Goal: Transaction & Acquisition: Purchase product/service

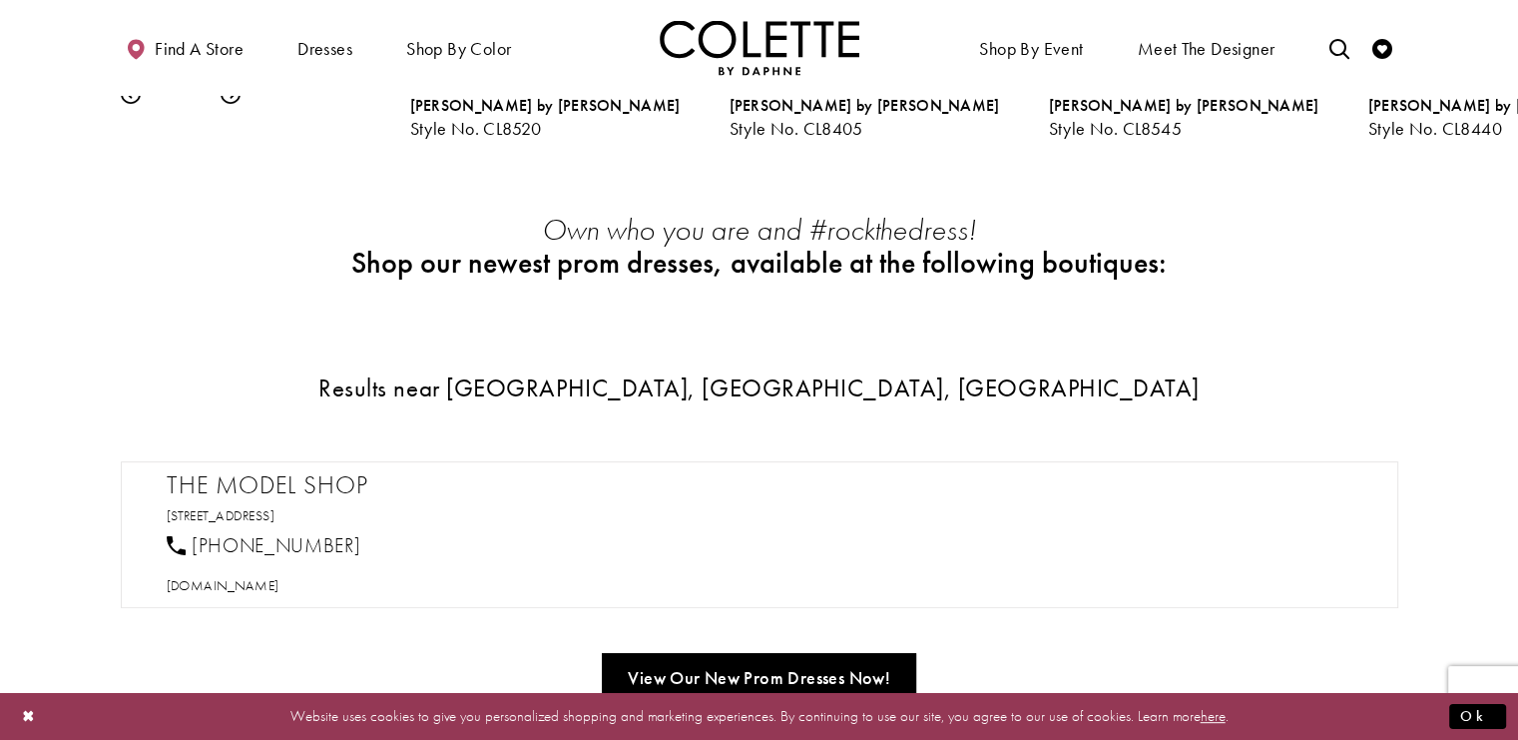
scroll to position [998, 0]
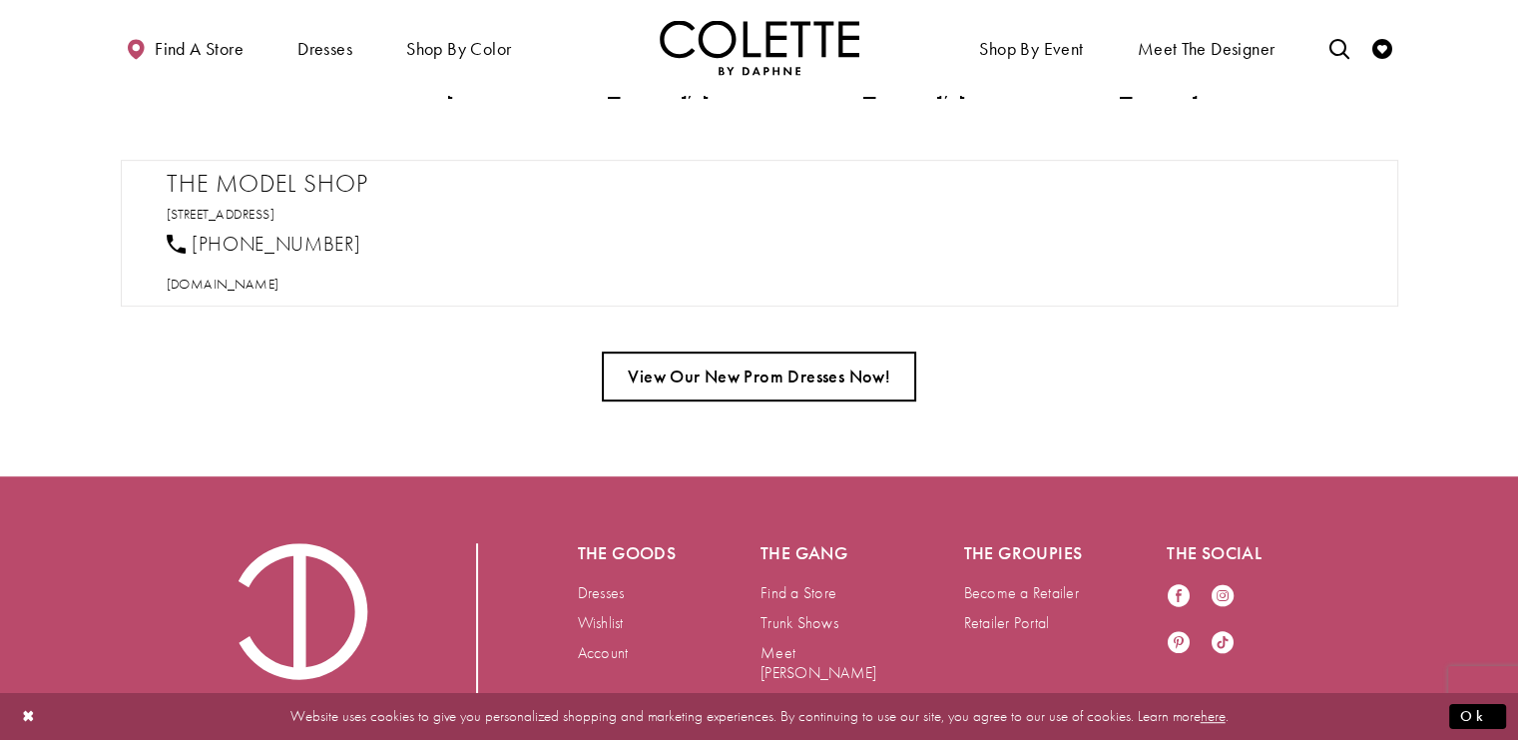
click at [808, 371] on link "View Our New Prom Dresses Now!" at bounding box center [759, 376] width 314 height 50
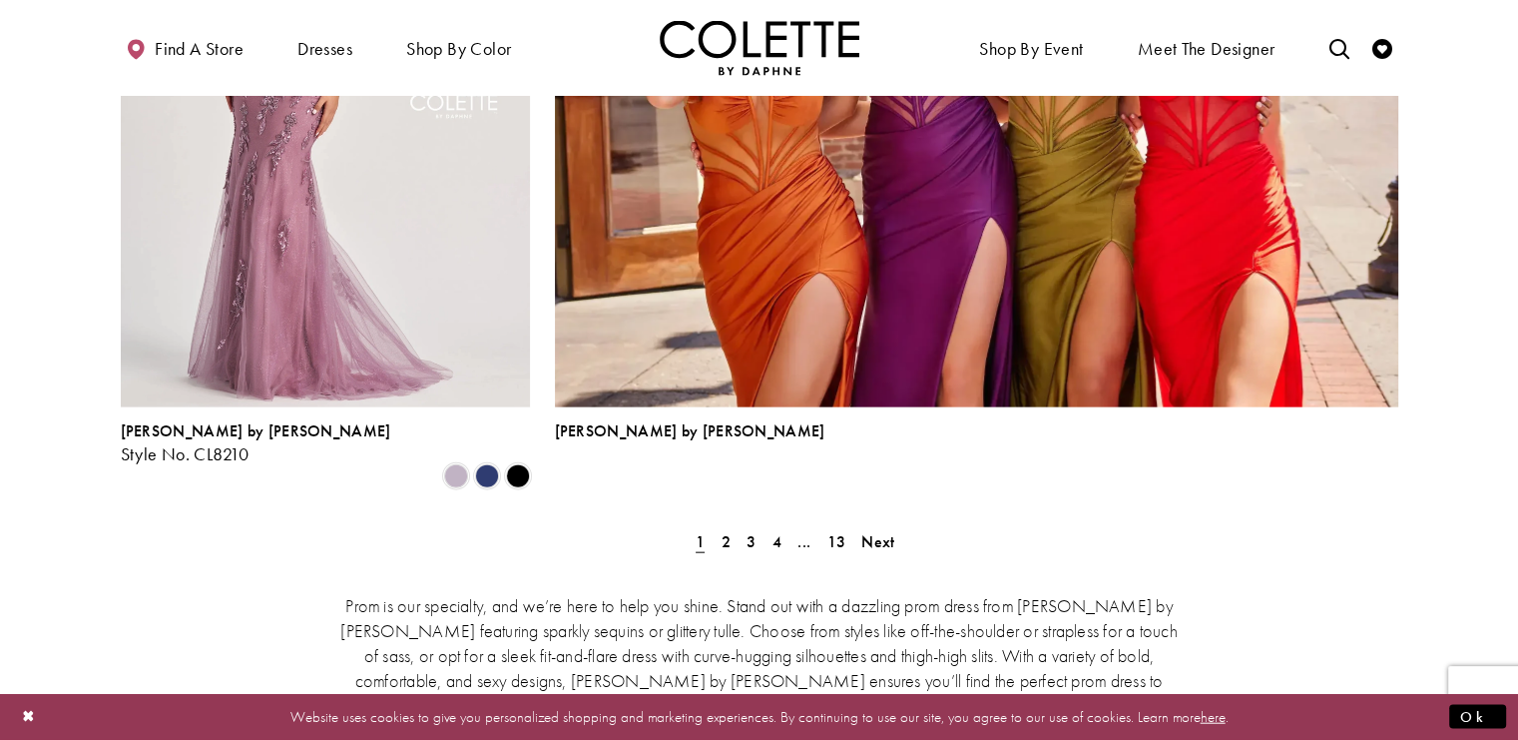
scroll to position [4591, 0]
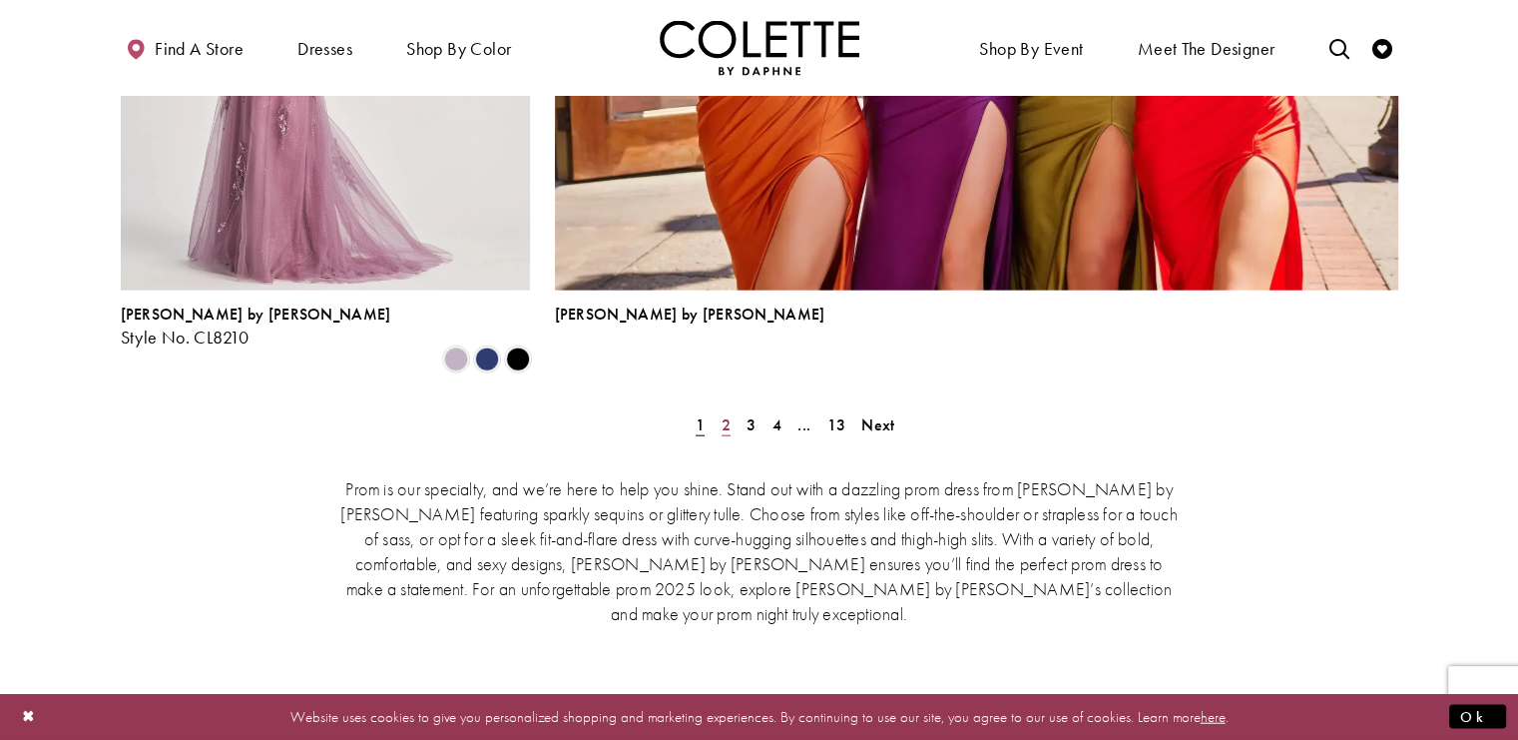
click at [724, 414] on span "2" at bounding box center [726, 424] width 9 height 21
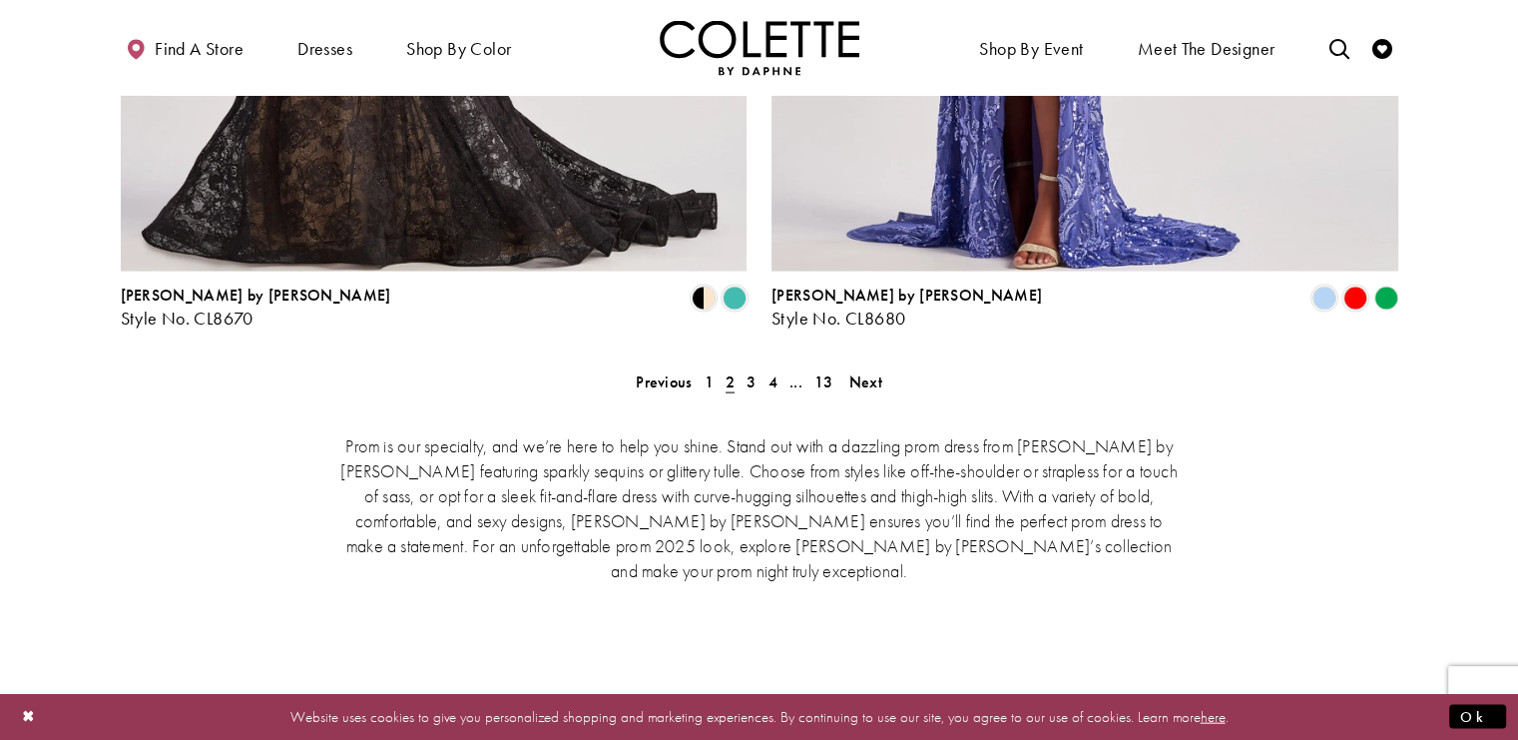
scroll to position [4205, 0]
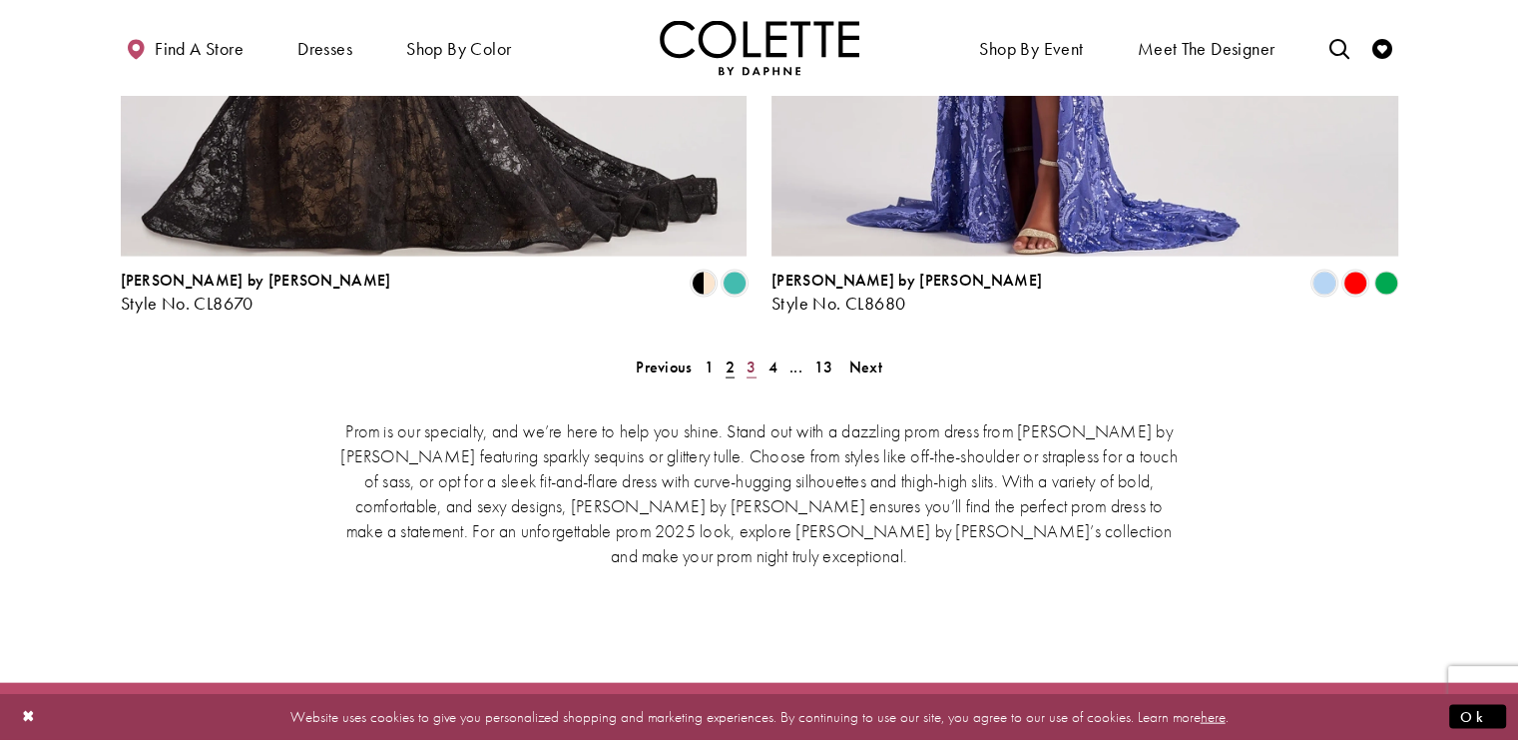
click at [752, 356] on span "3" at bounding box center [751, 366] width 9 height 21
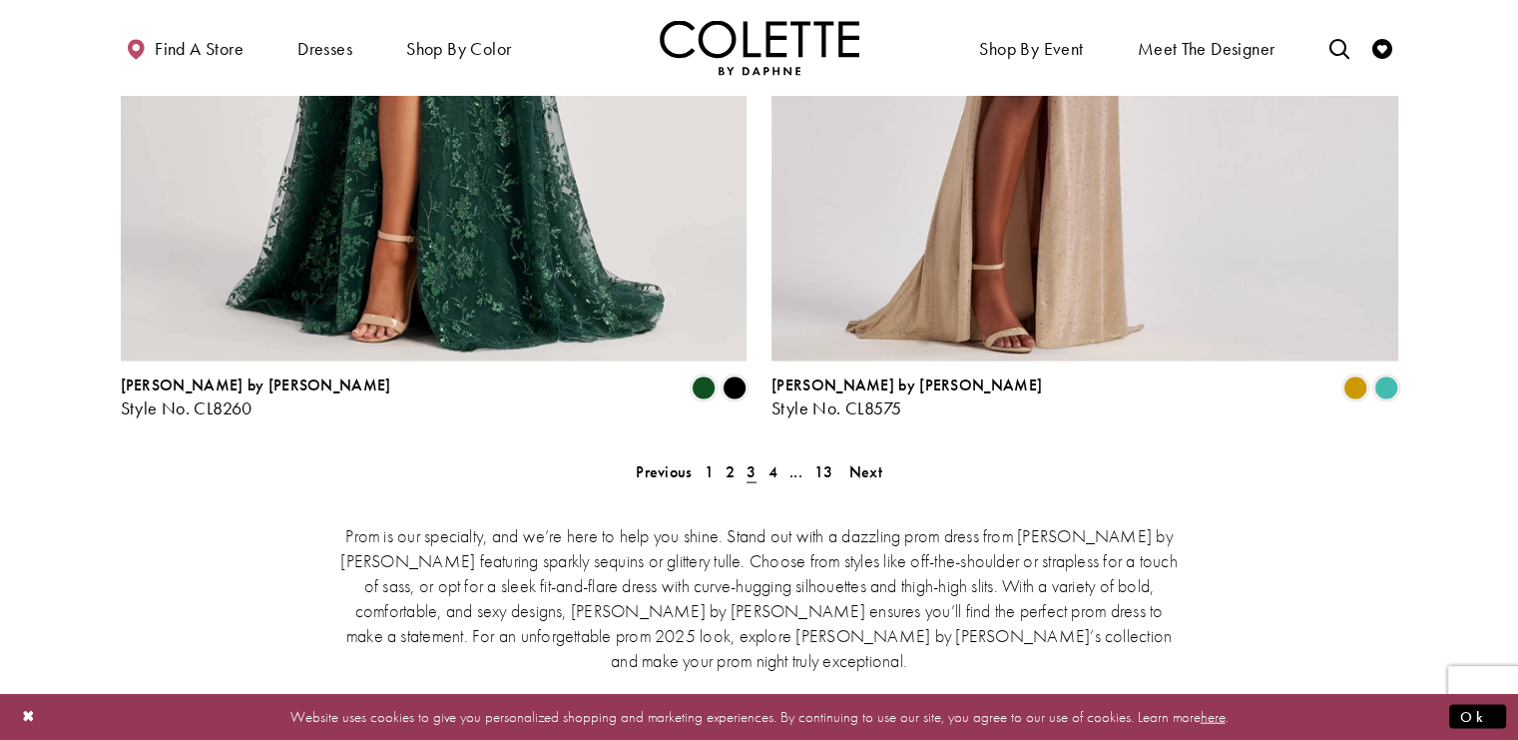
scroll to position [4105, 0]
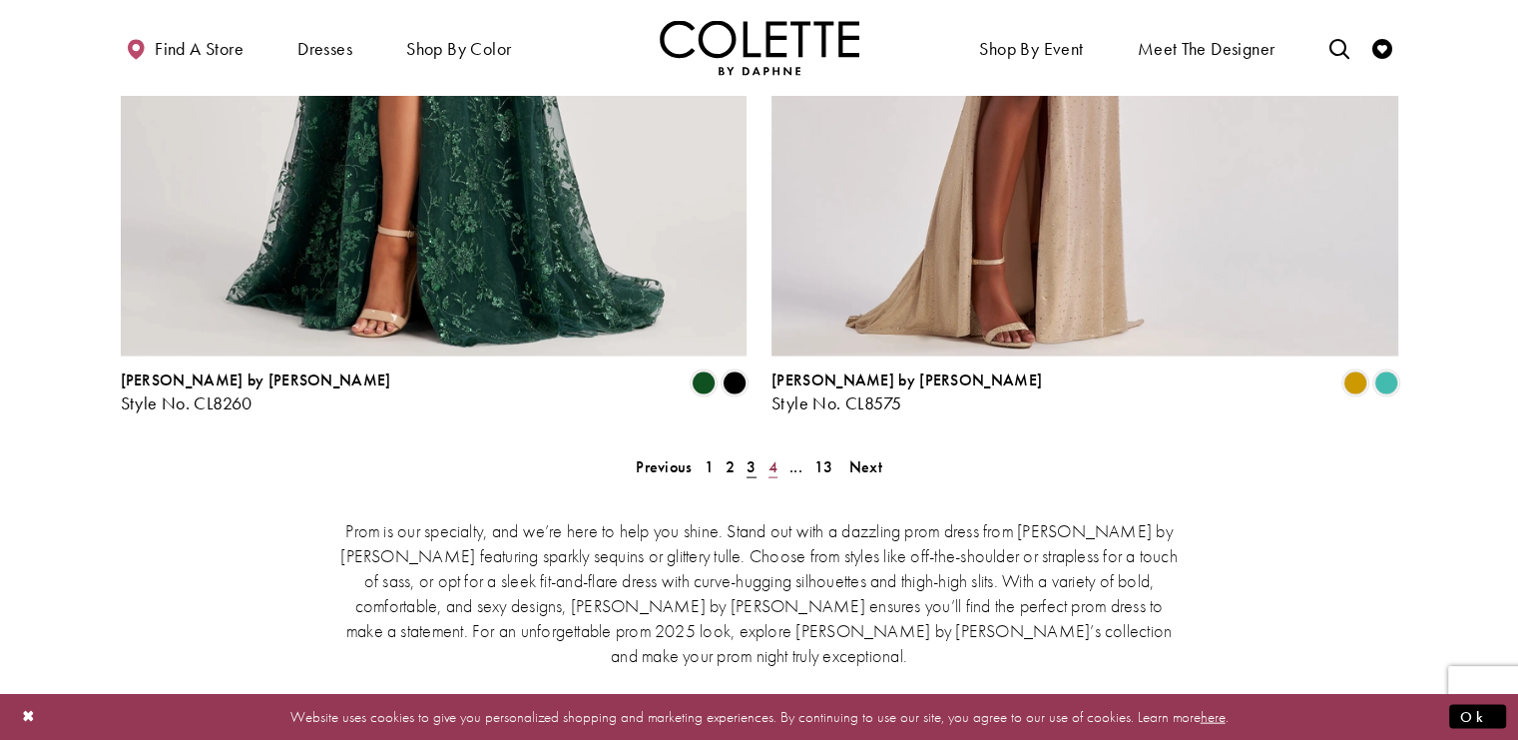
click at [770, 456] on span "4" at bounding box center [772, 466] width 9 height 21
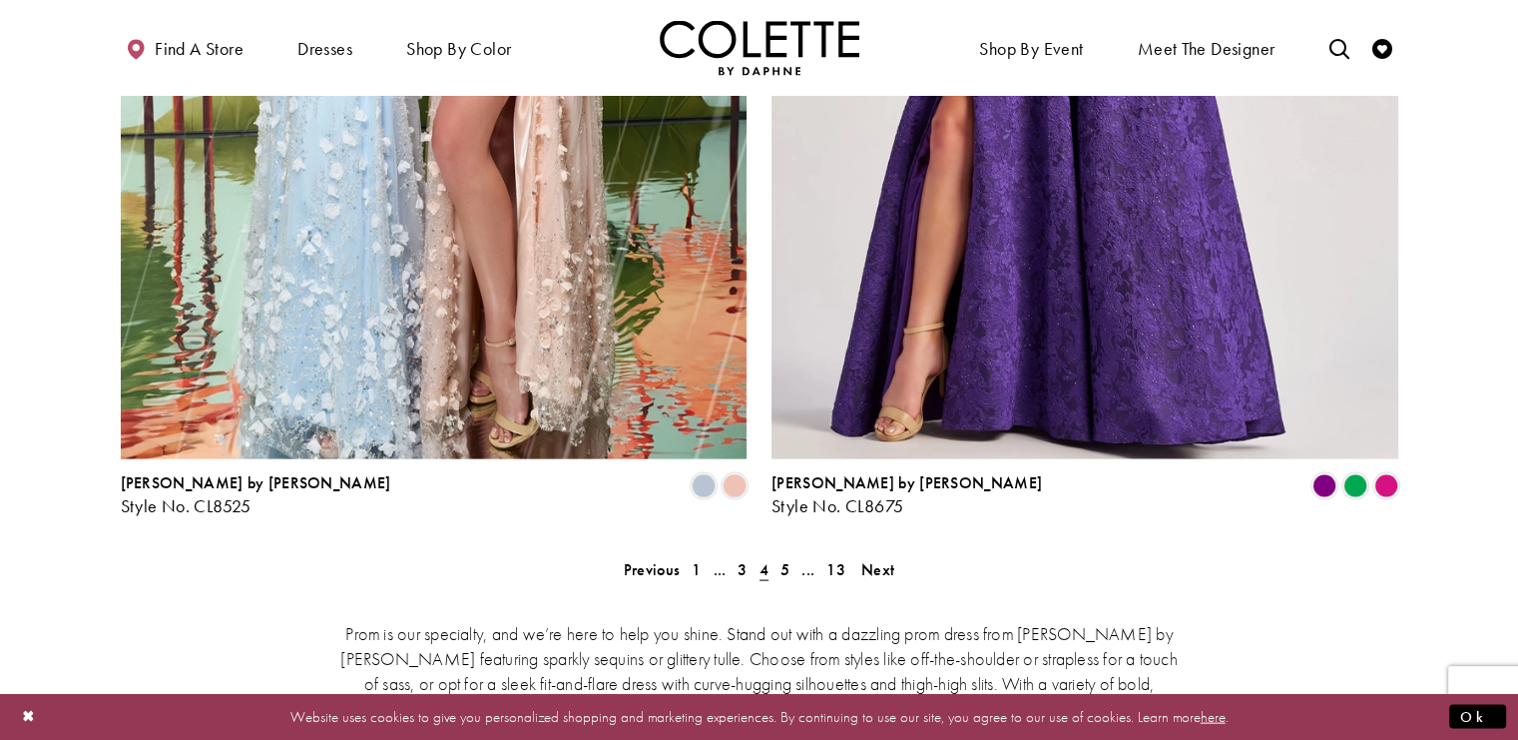
scroll to position [4005, 0]
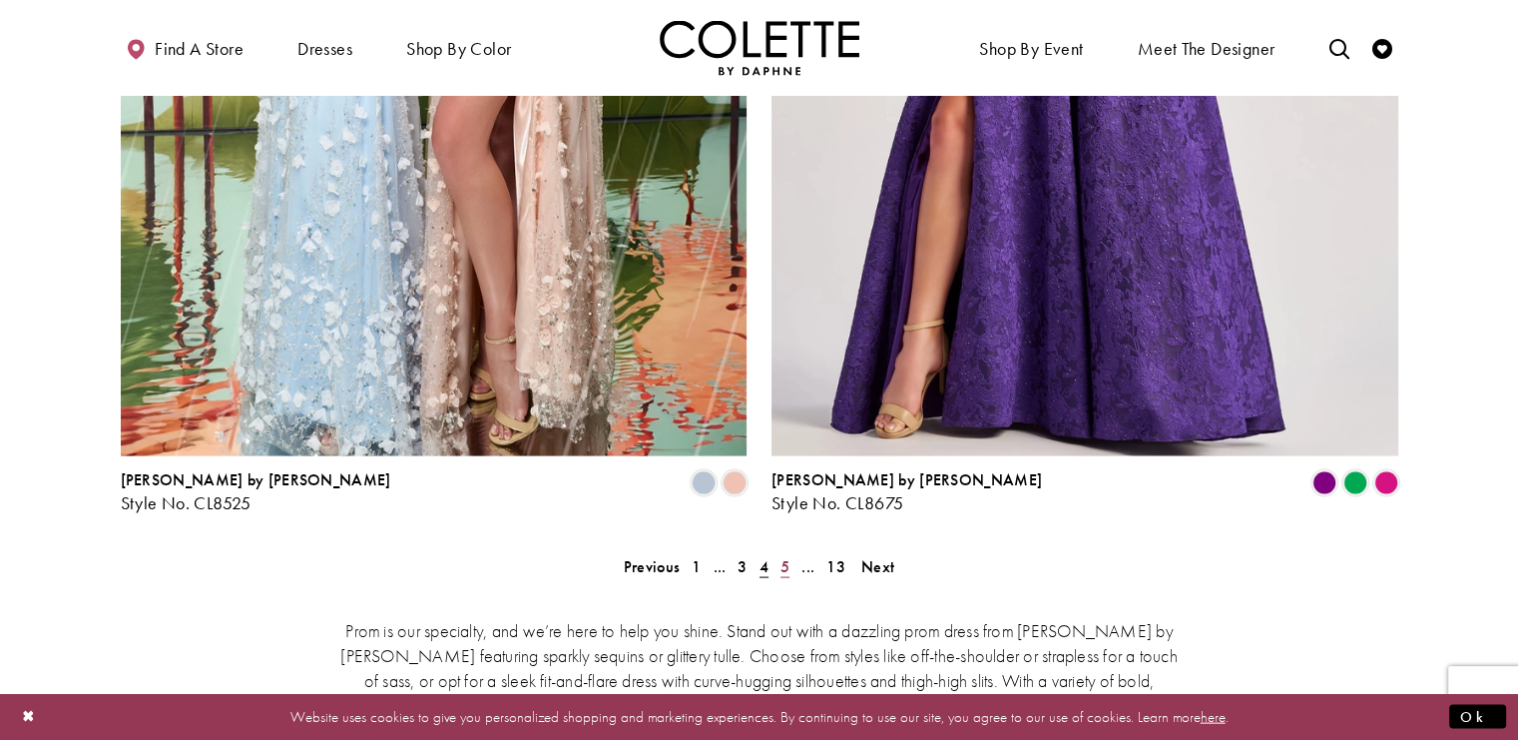
click at [784, 556] on span "5" at bounding box center [784, 566] width 9 height 21
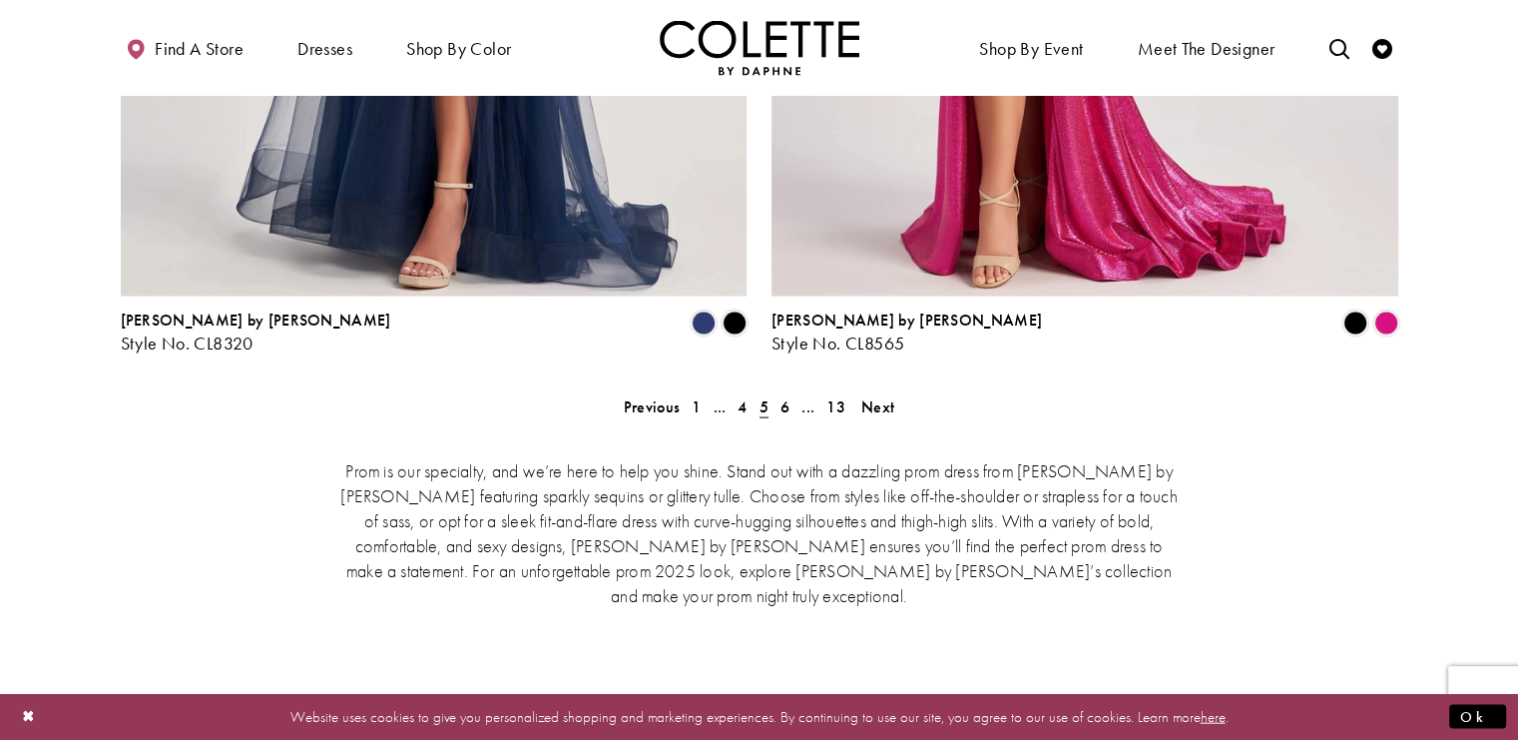
scroll to position [4205, 0]
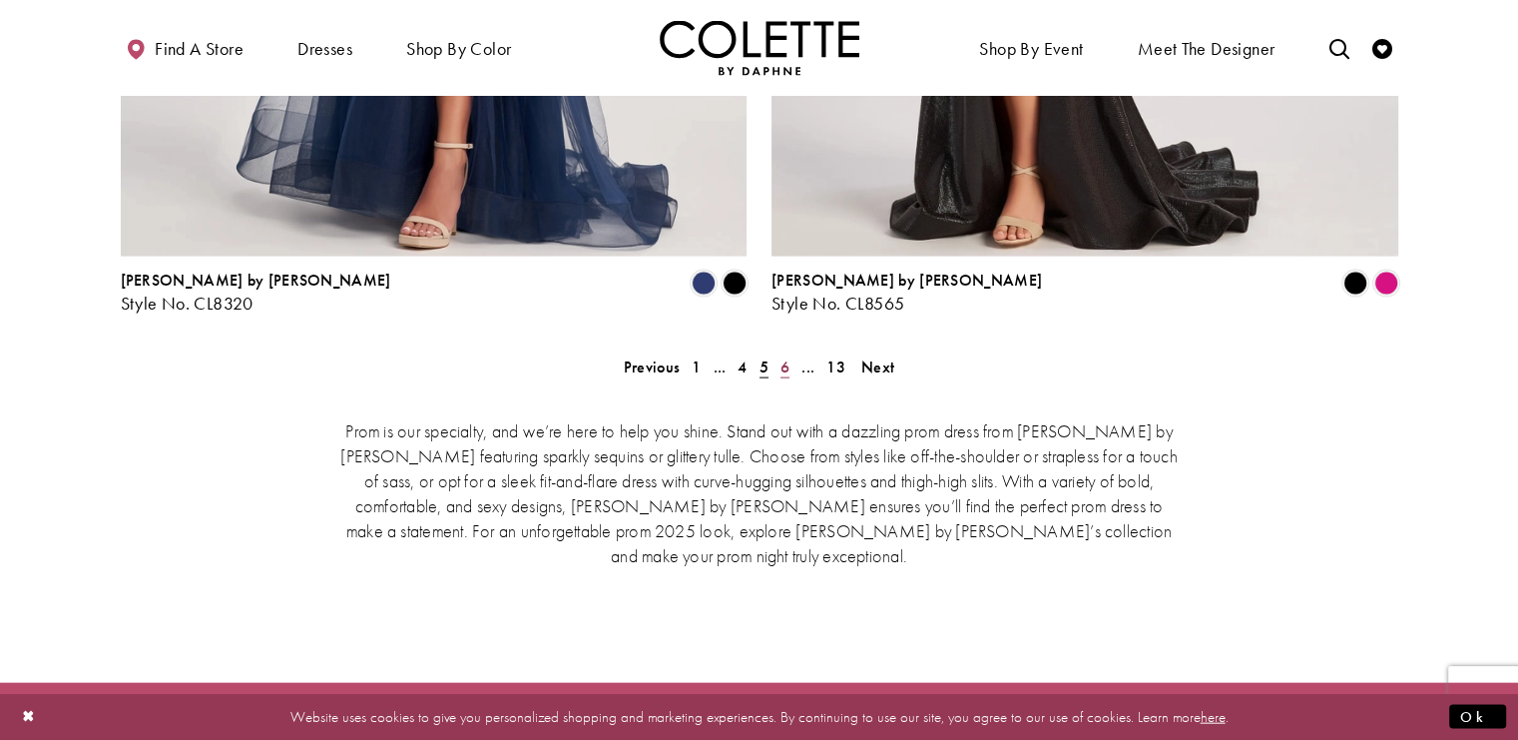
click at [786, 356] on span "6" at bounding box center [784, 366] width 9 height 21
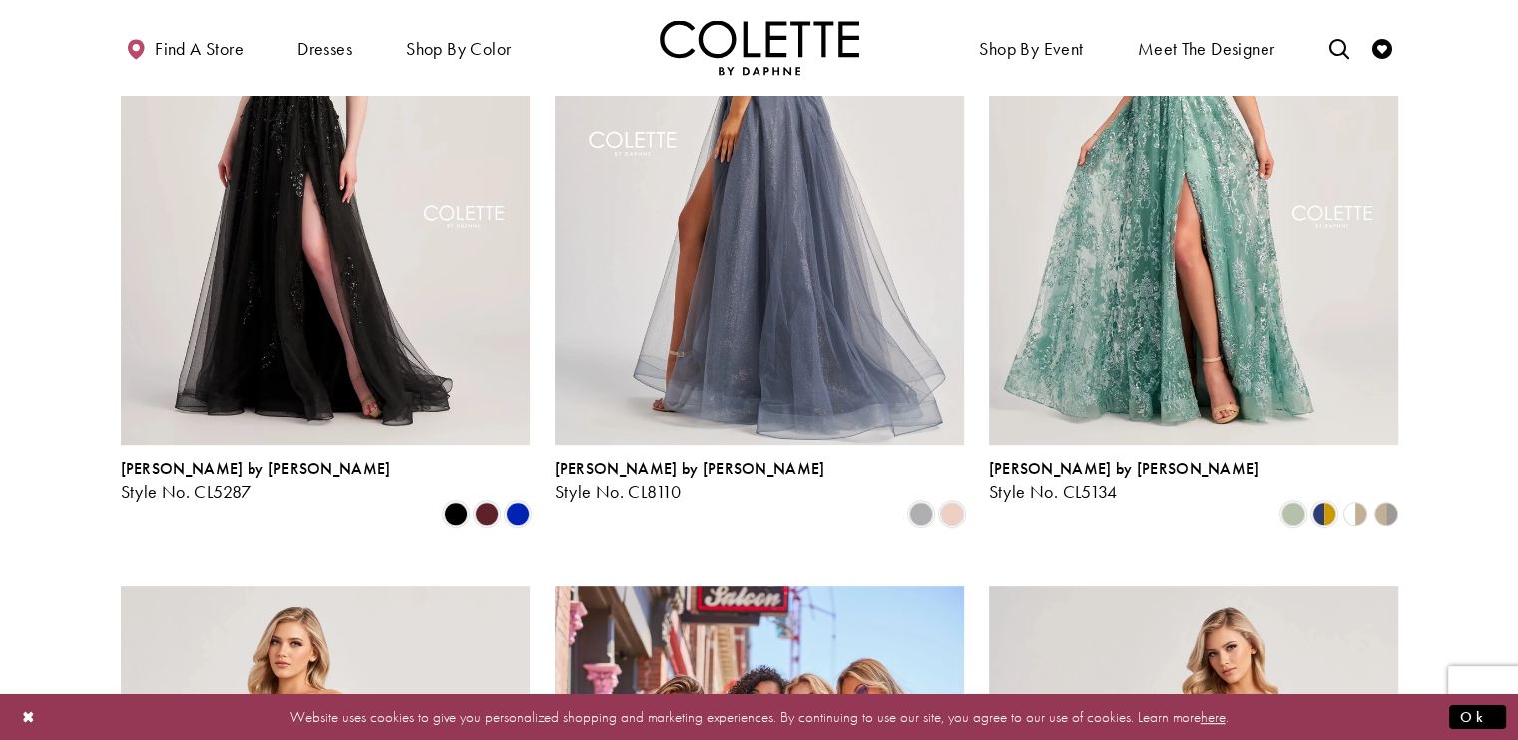
scroll to position [811, 0]
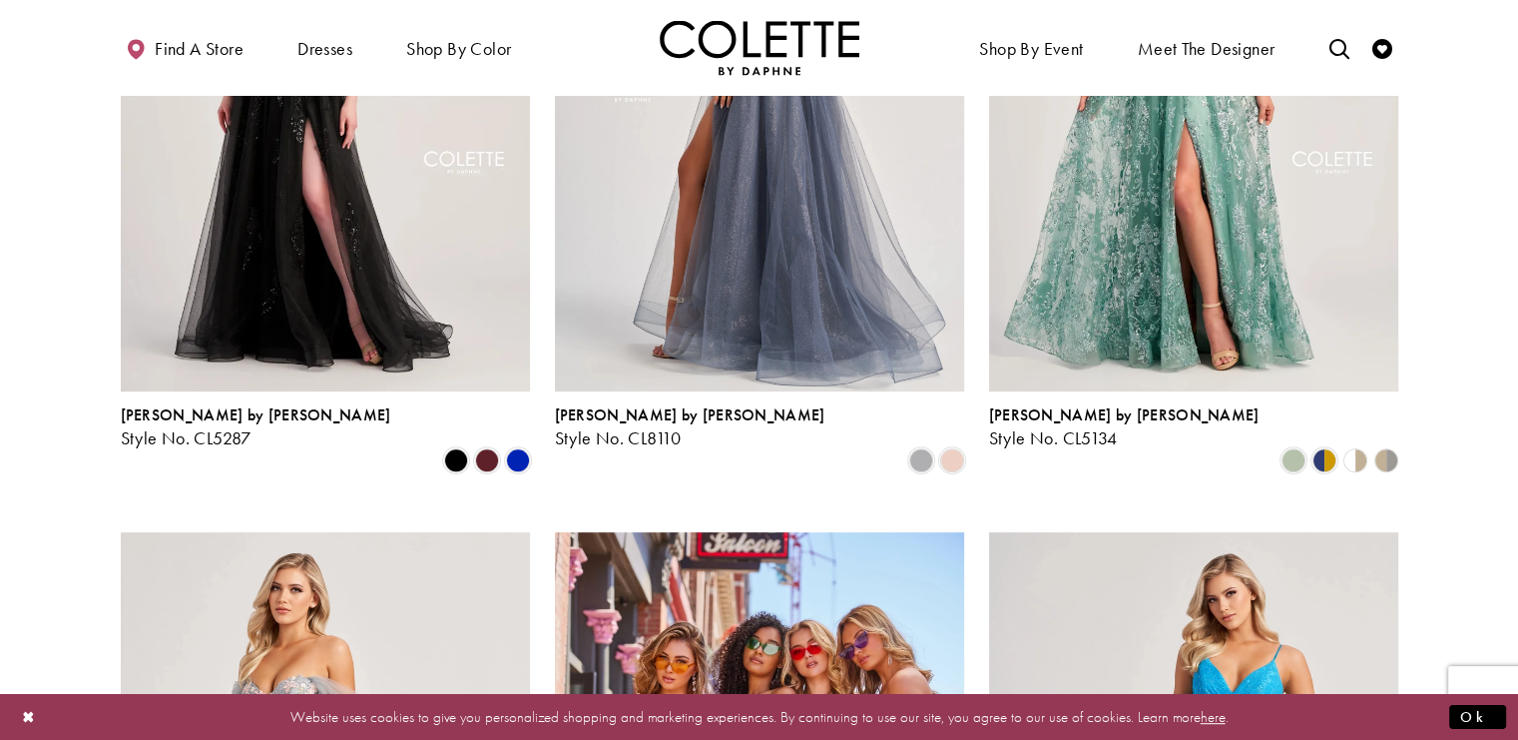
click at [790, 296] on img "Visit Colette by Daphne Style No. CL8110 Page" at bounding box center [759, 92] width 409 height 595
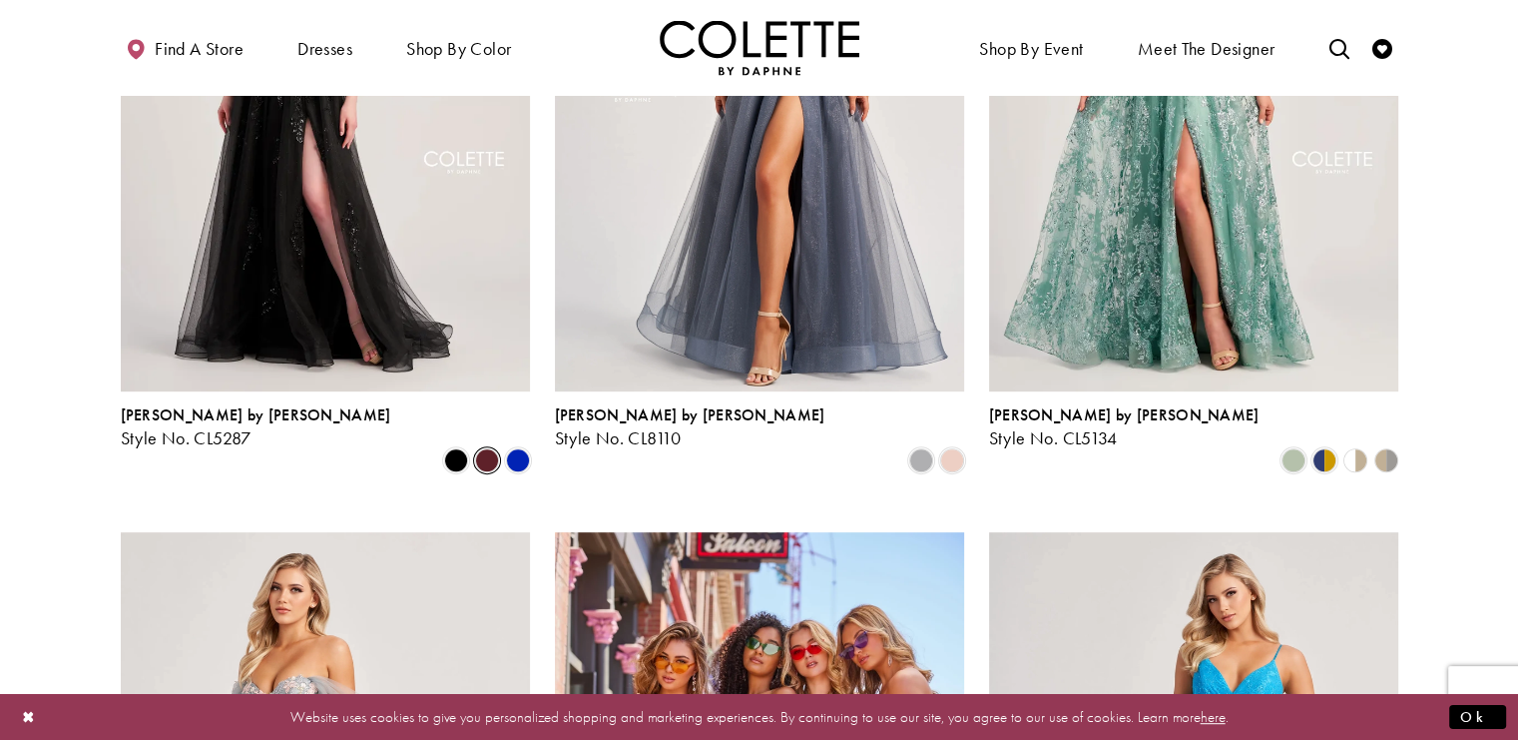
click at [489, 448] on span "Product List" at bounding box center [487, 460] width 24 height 24
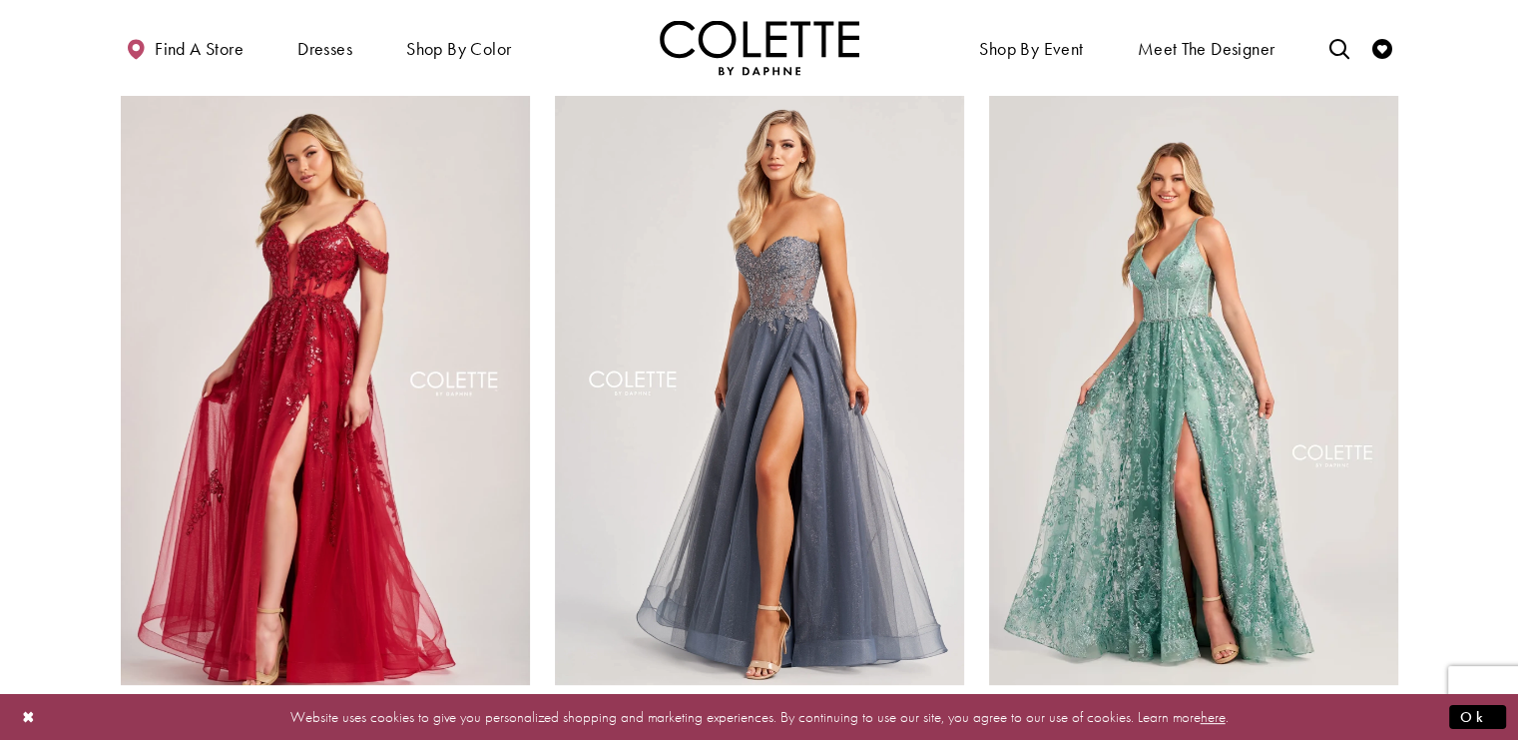
scroll to position [512, 0]
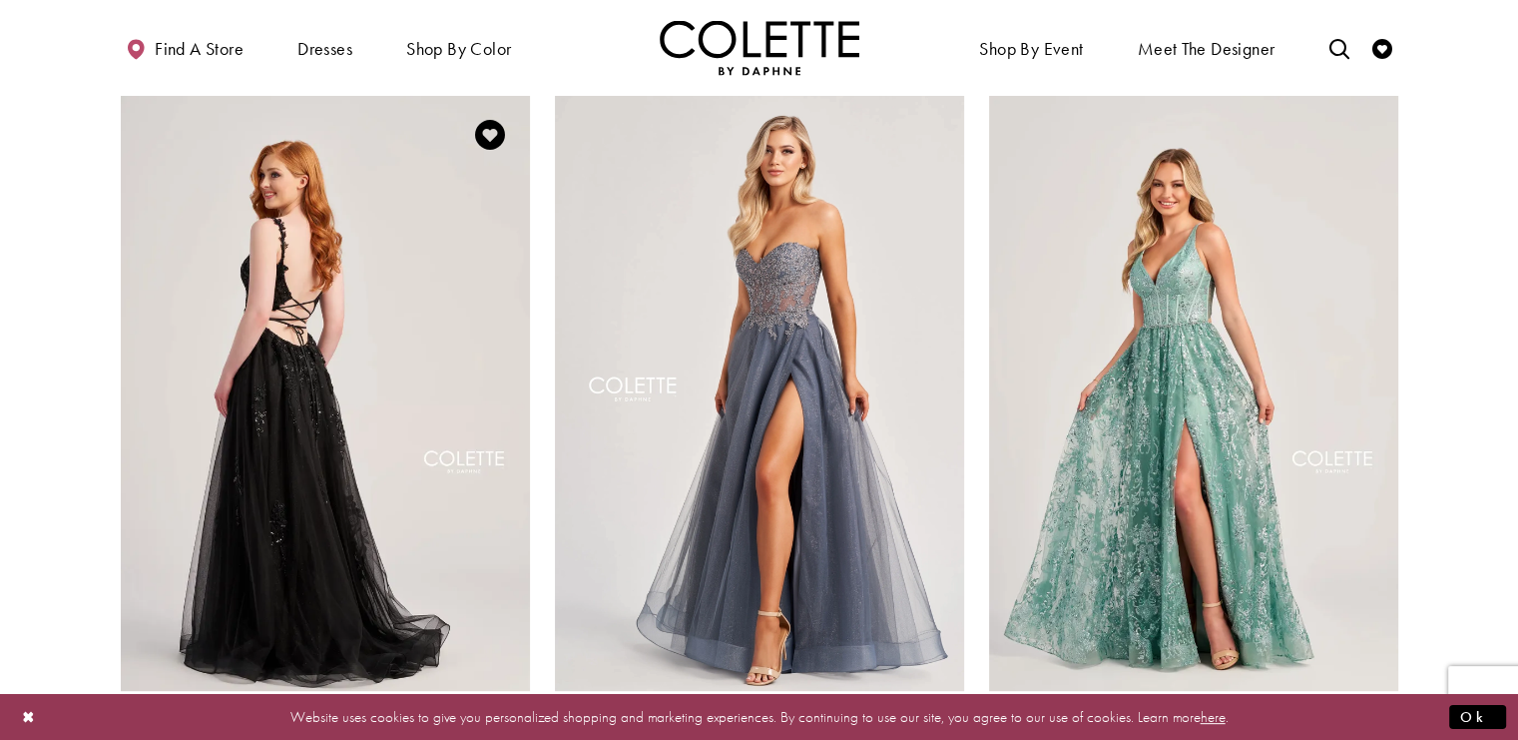
click at [349, 380] on img "Visit Colette by Daphne Style No. CL5287 Page" at bounding box center [325, 392] width 409 height 595
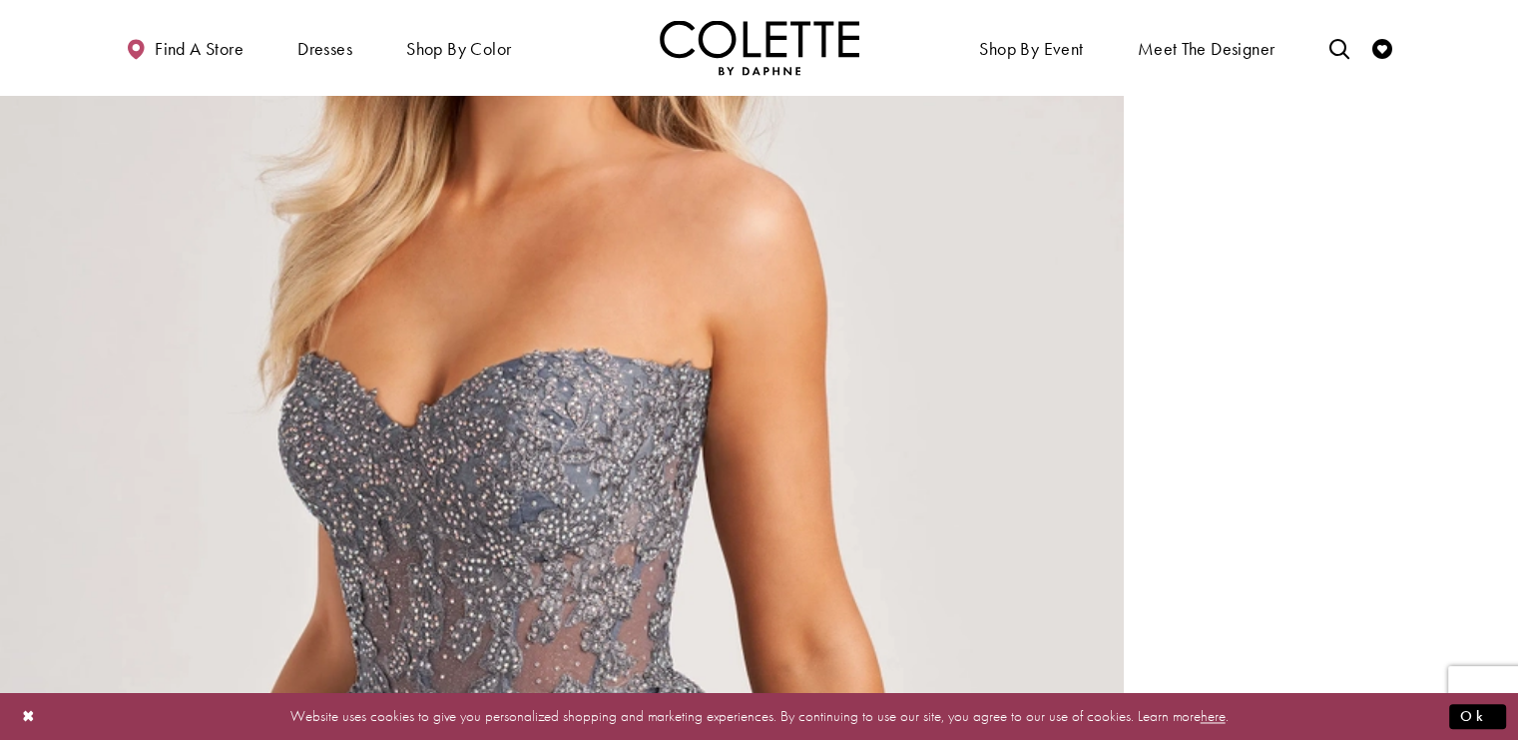
scroll to position [2894, 0]
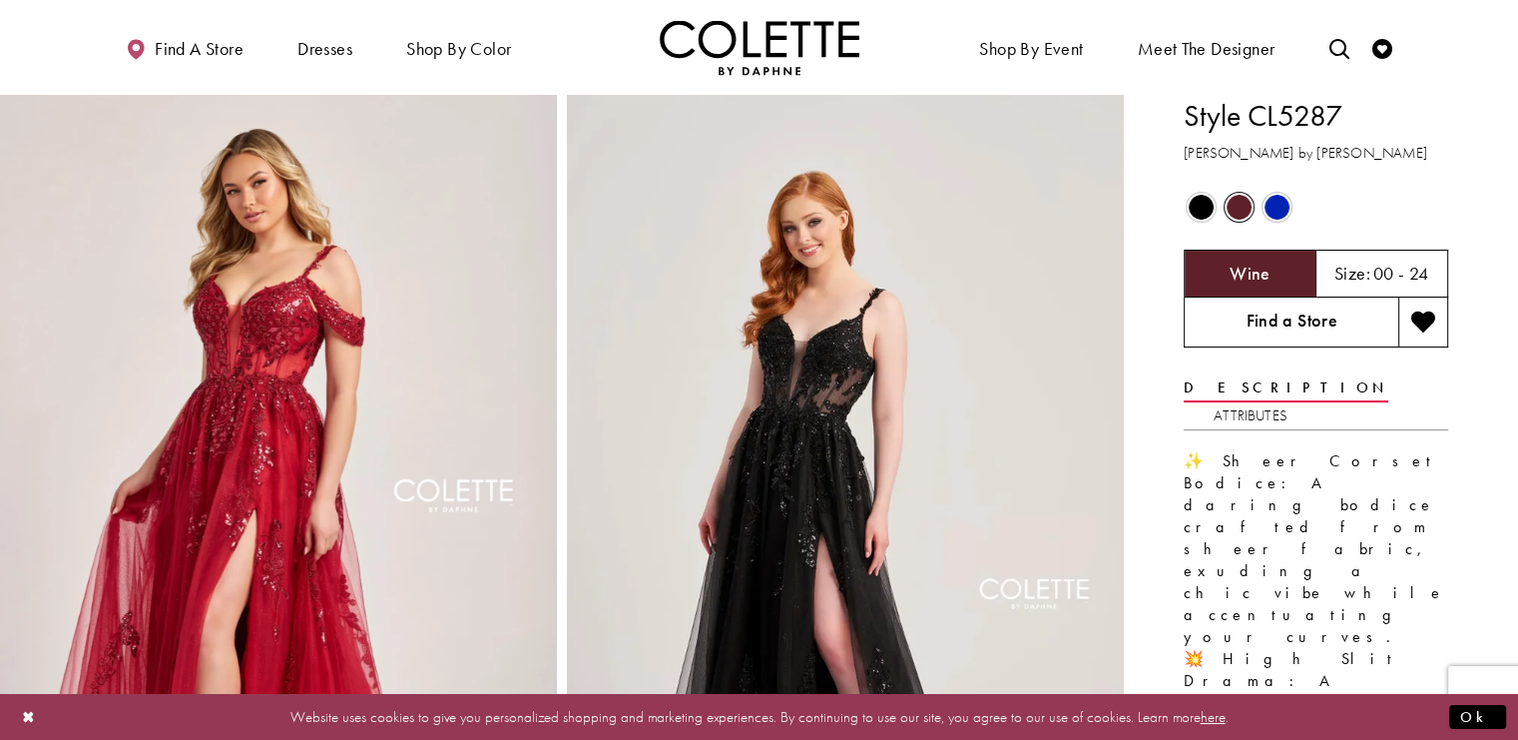
click at [1275, 326] on link "Find a Store" at bounding box center [1291, 322] width 215 height 50
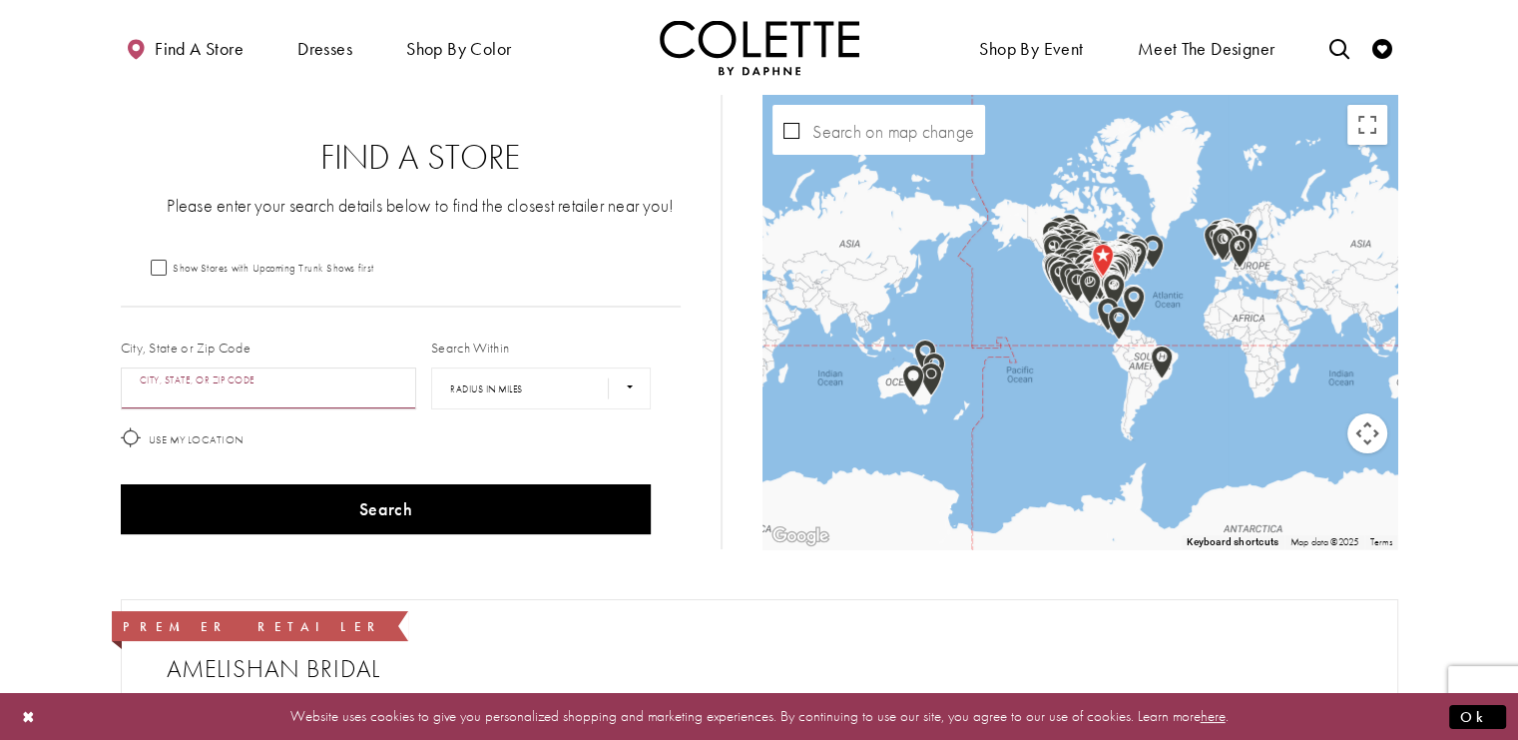
click at [250, 387] on input "City, State, or ZIP Code" at bounding box center [269, 388] width 296 height 42
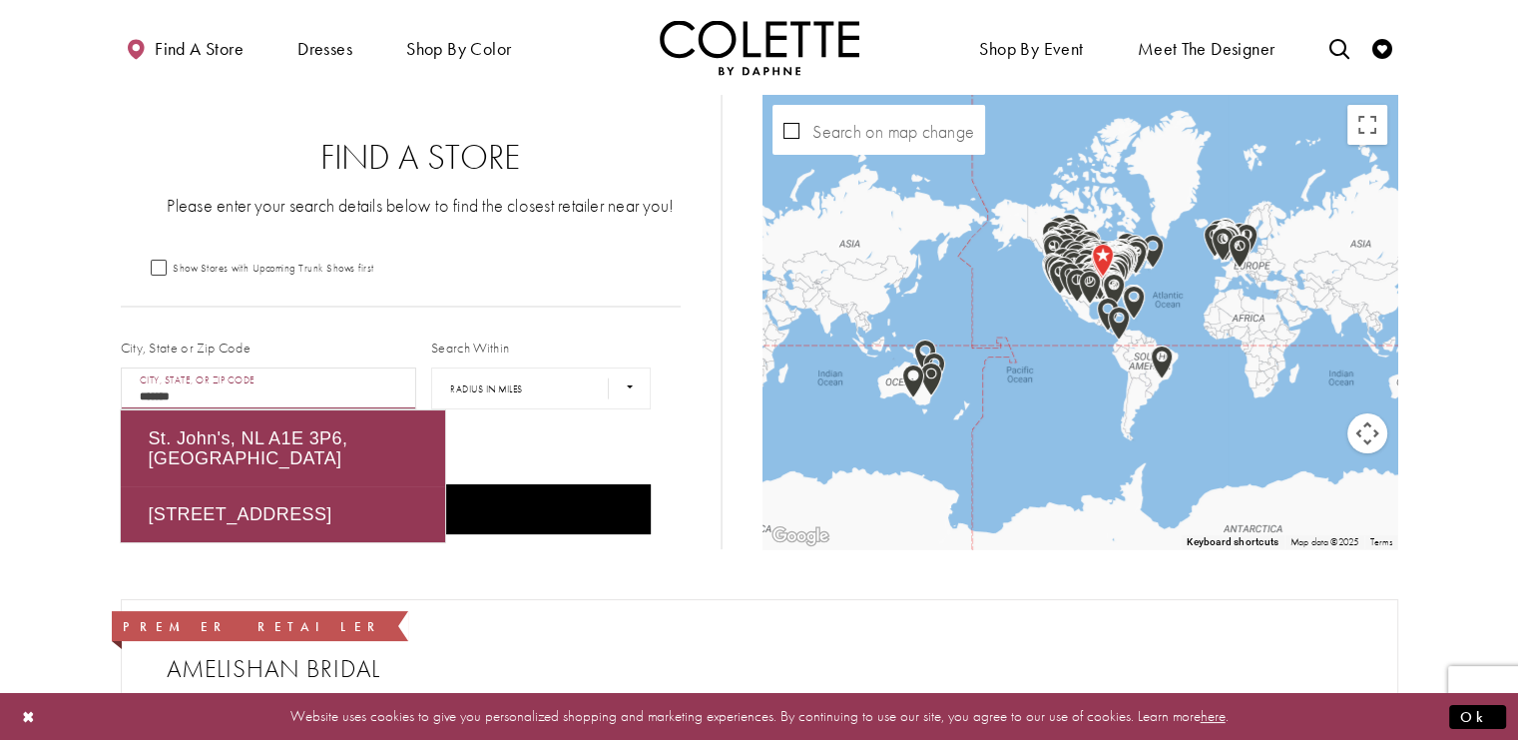
click at [121, 484] on button "Search" at bounding box center [386, 509] width 531 height 50
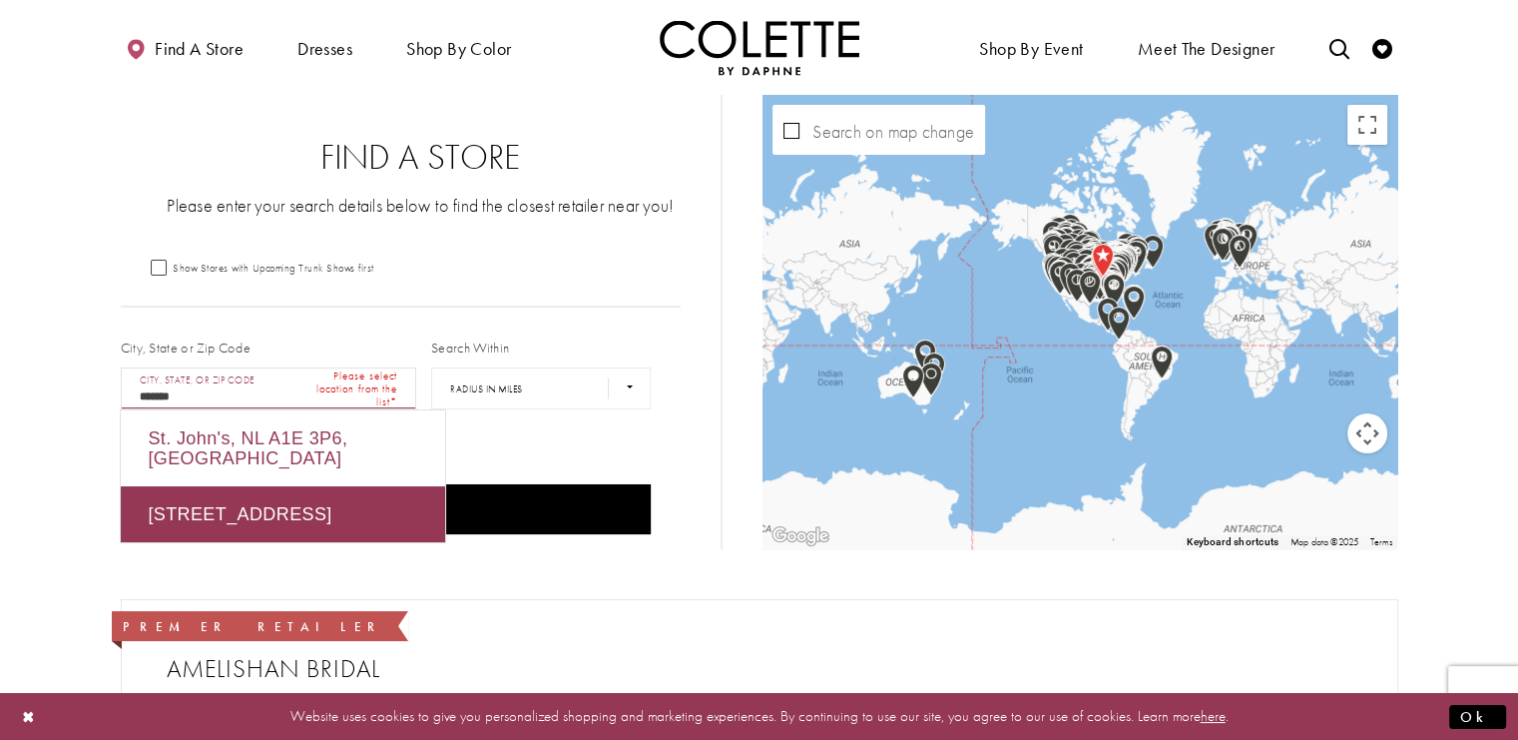
click at [261, 431] on div "St. John's, NL A1E 3P6, Canada" at bounding box center [283, 448] width 324 height 76
type input "**********"
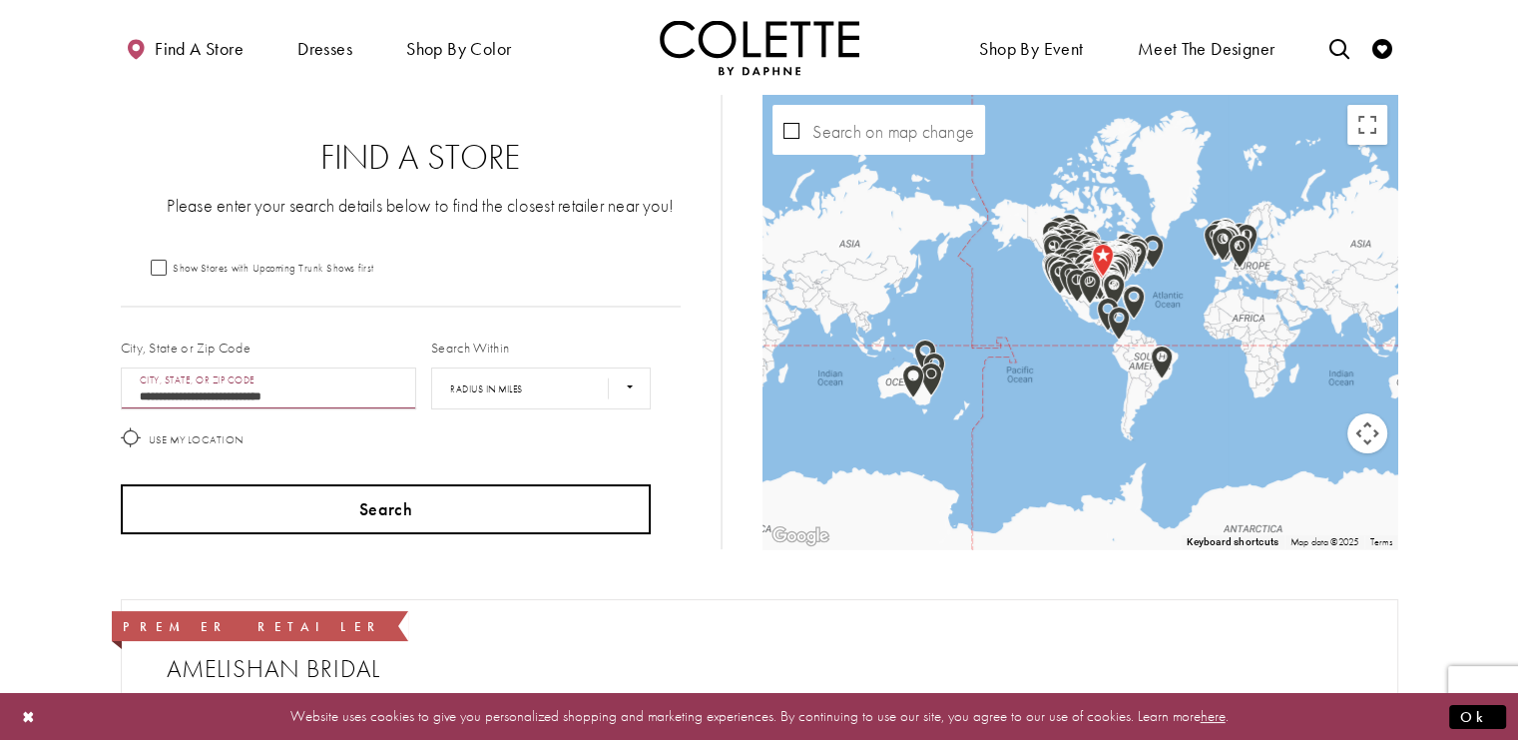
click at [376, 516] on button "Search" at bounding box center [386, 509] width 531 height 50
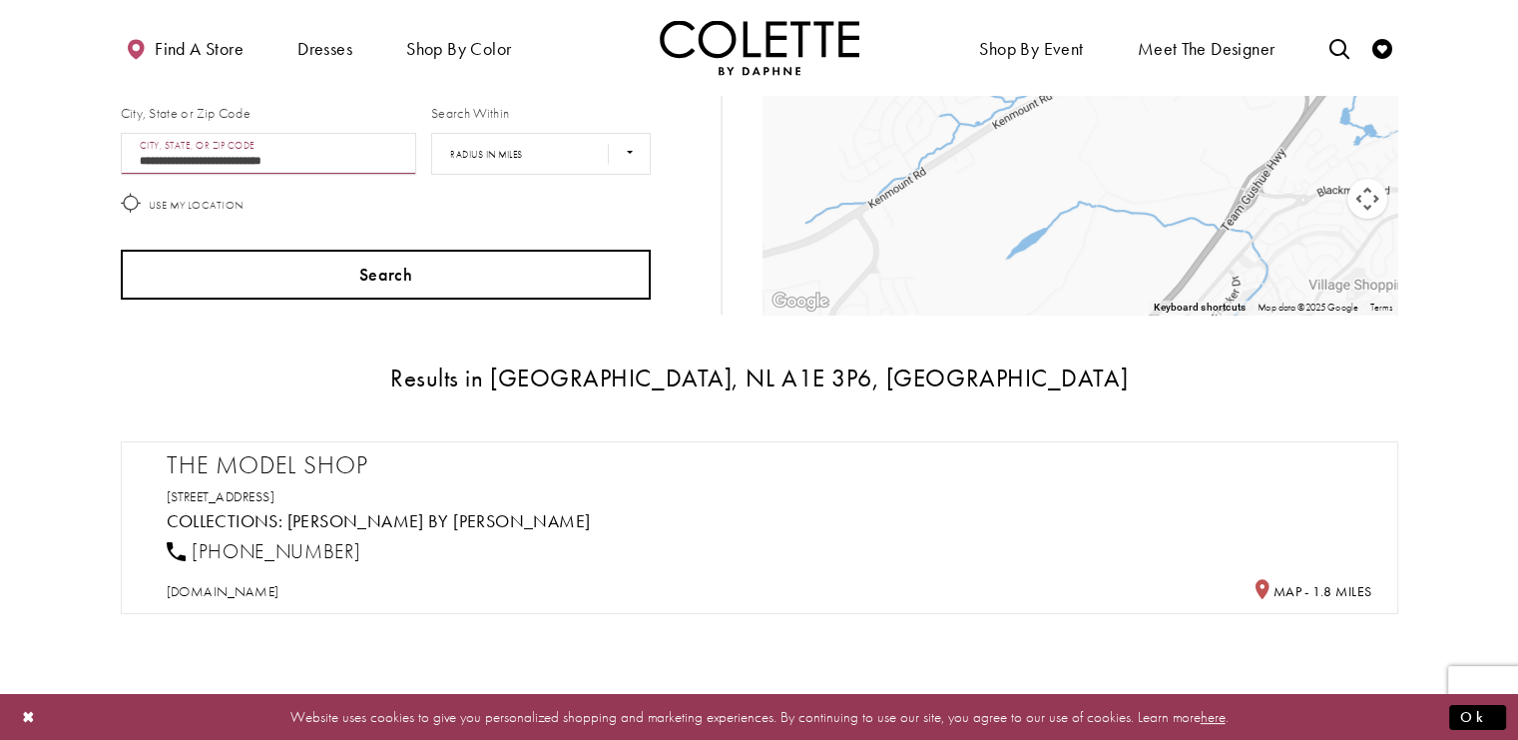
scroll to position [299, 0]
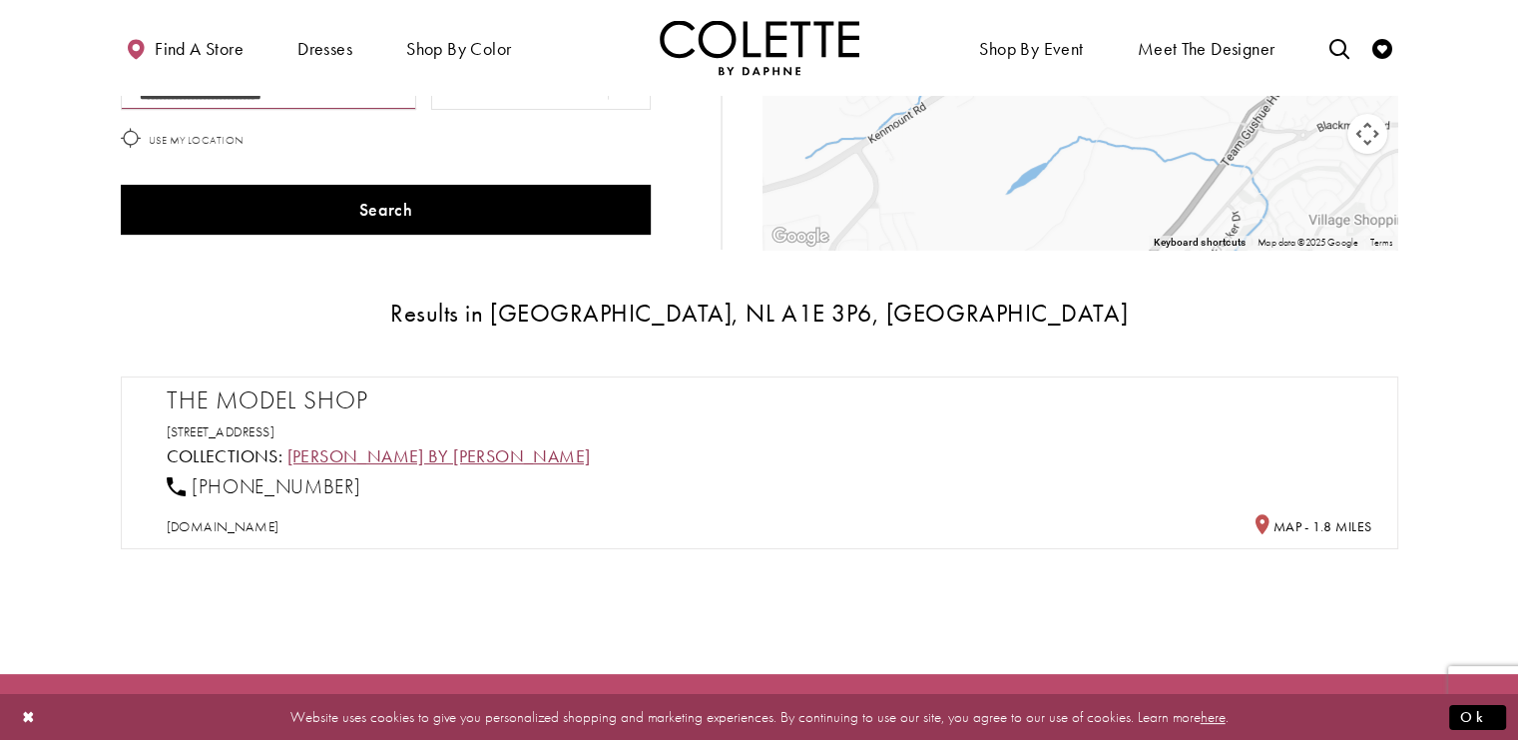
click at [359, 454] on link "[PERSON_NAME] by [PERSON_NAME]" at bounding box center [438, 455] width 303 height 23
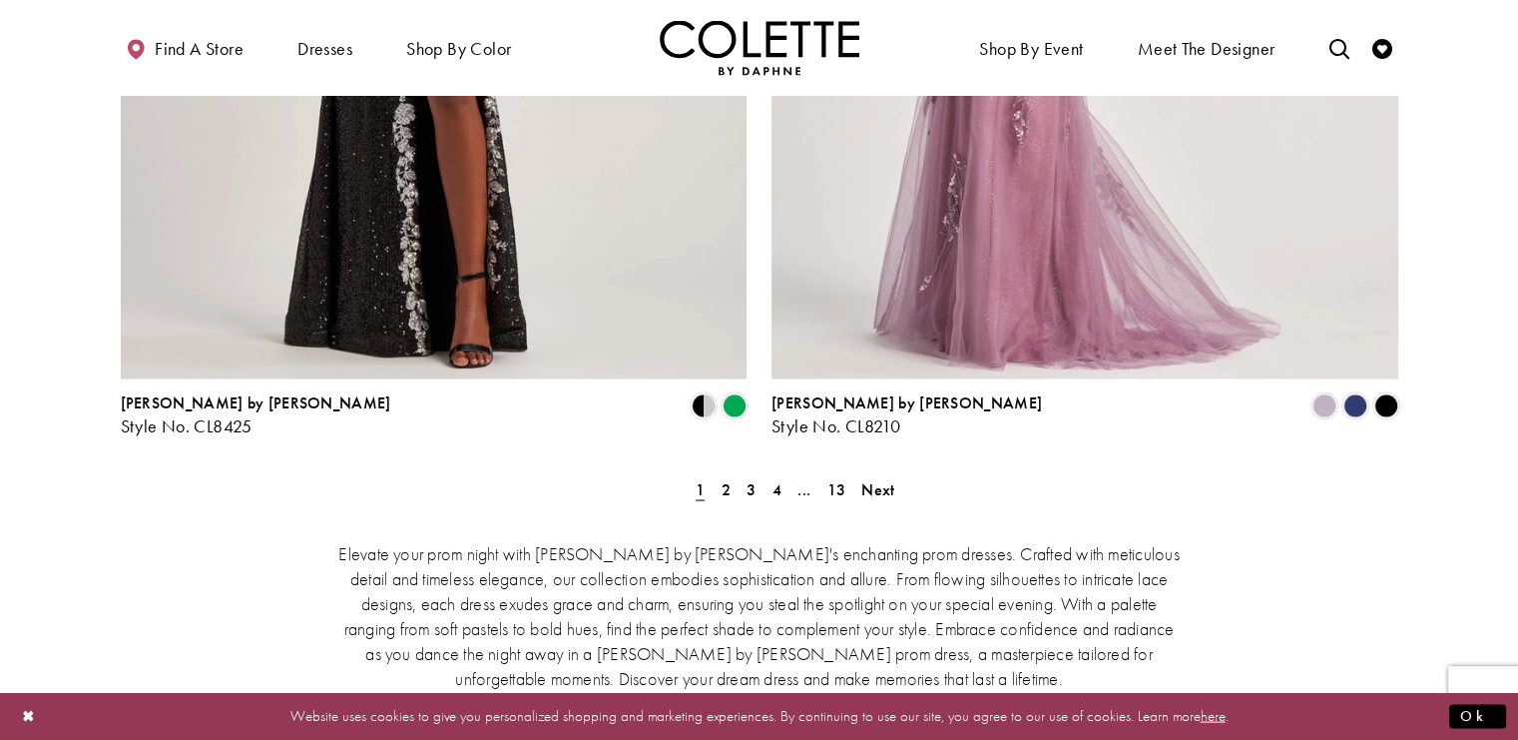
scroll to position [3693, 0]
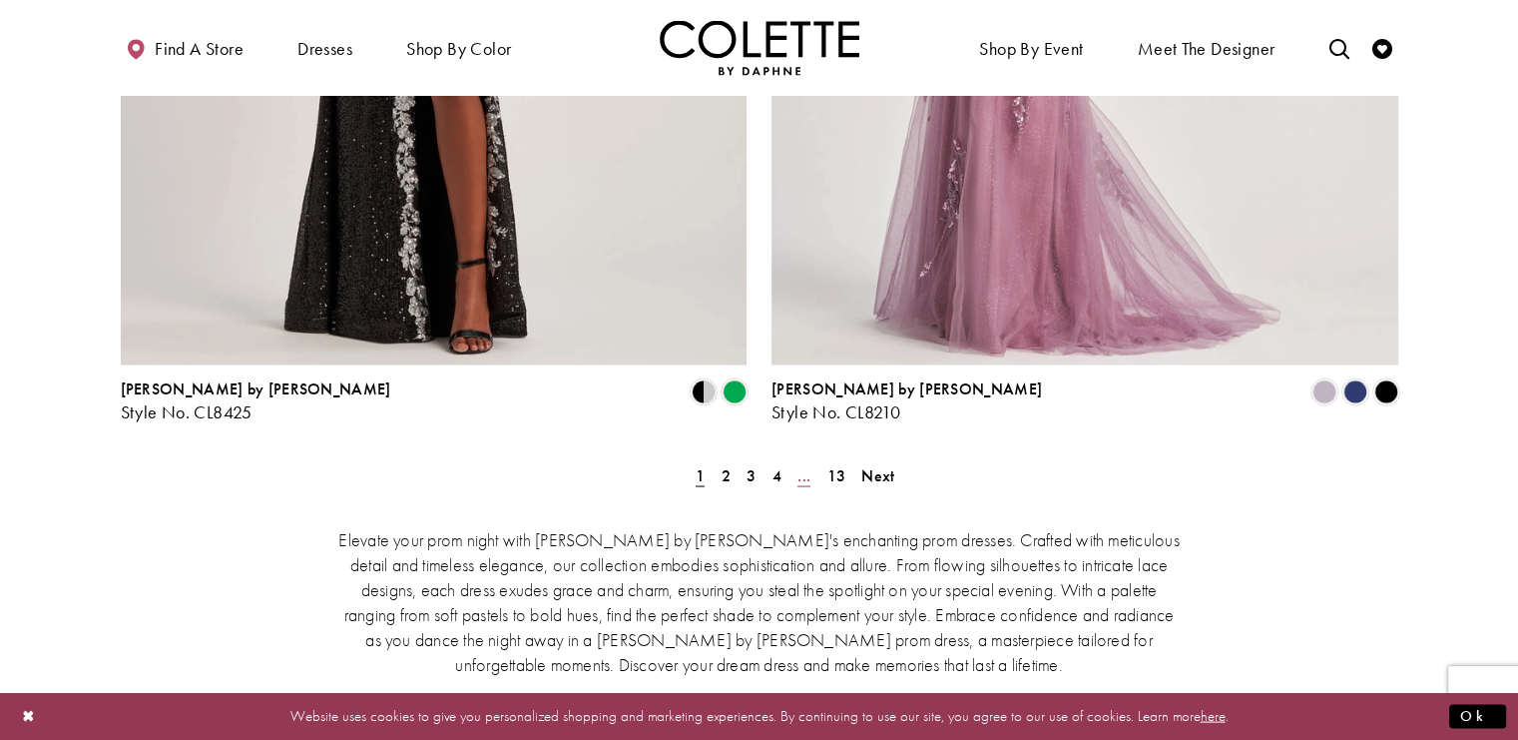
click at [800, 464] on span "..." at bounding box center [803, 474] width 13 height 21
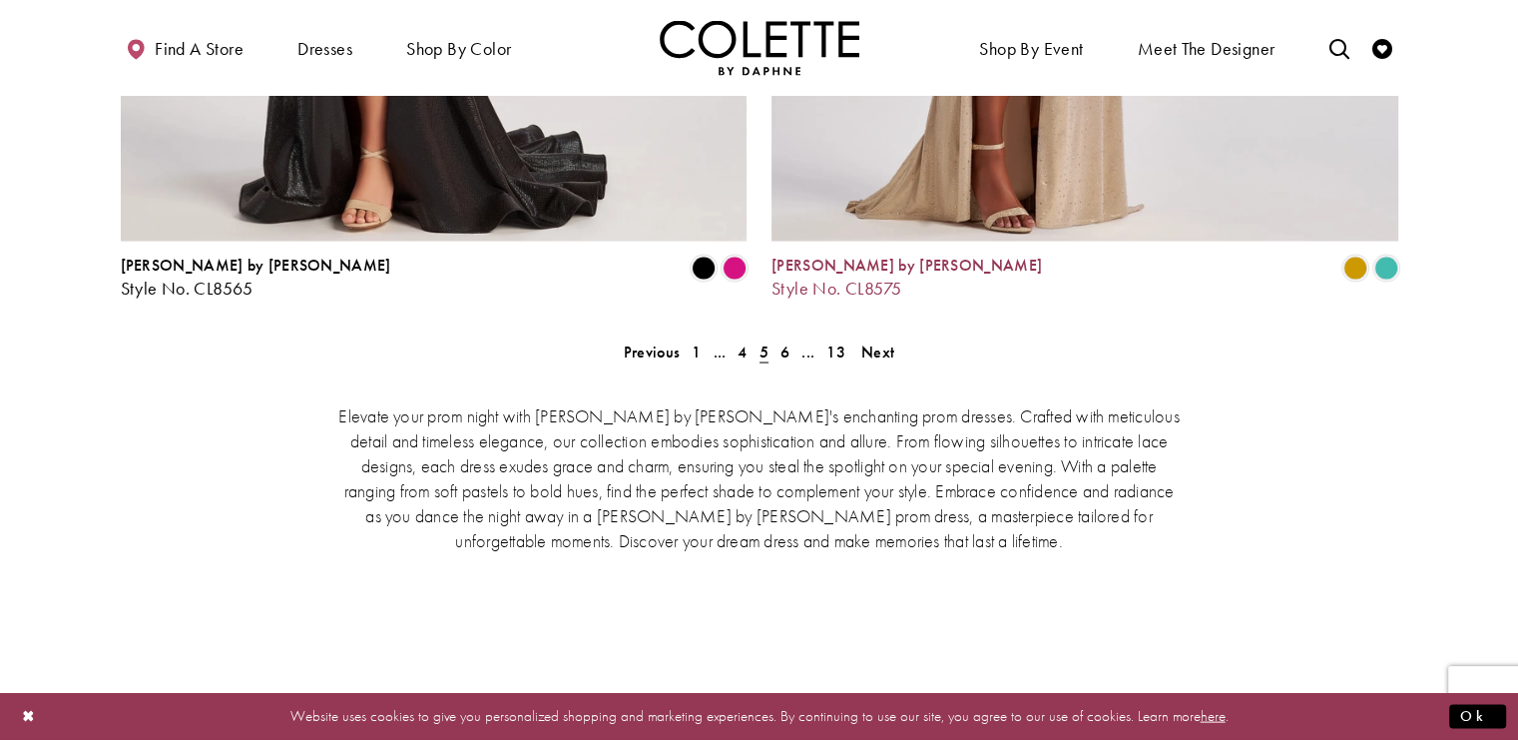
scroll to position [3801, 0]
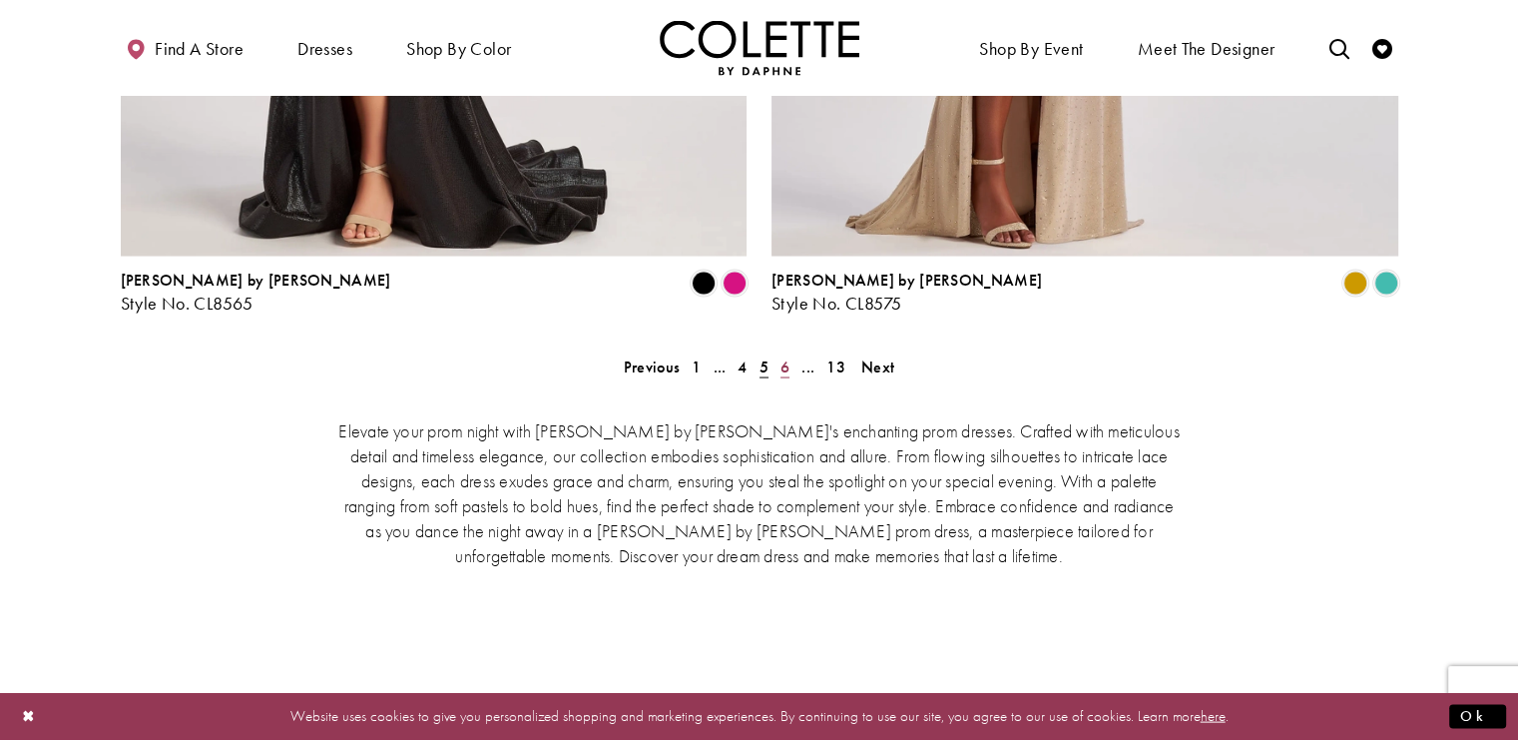
click at [787, 356] on span "6" at bounding box center [784, 366] width 9 height 21
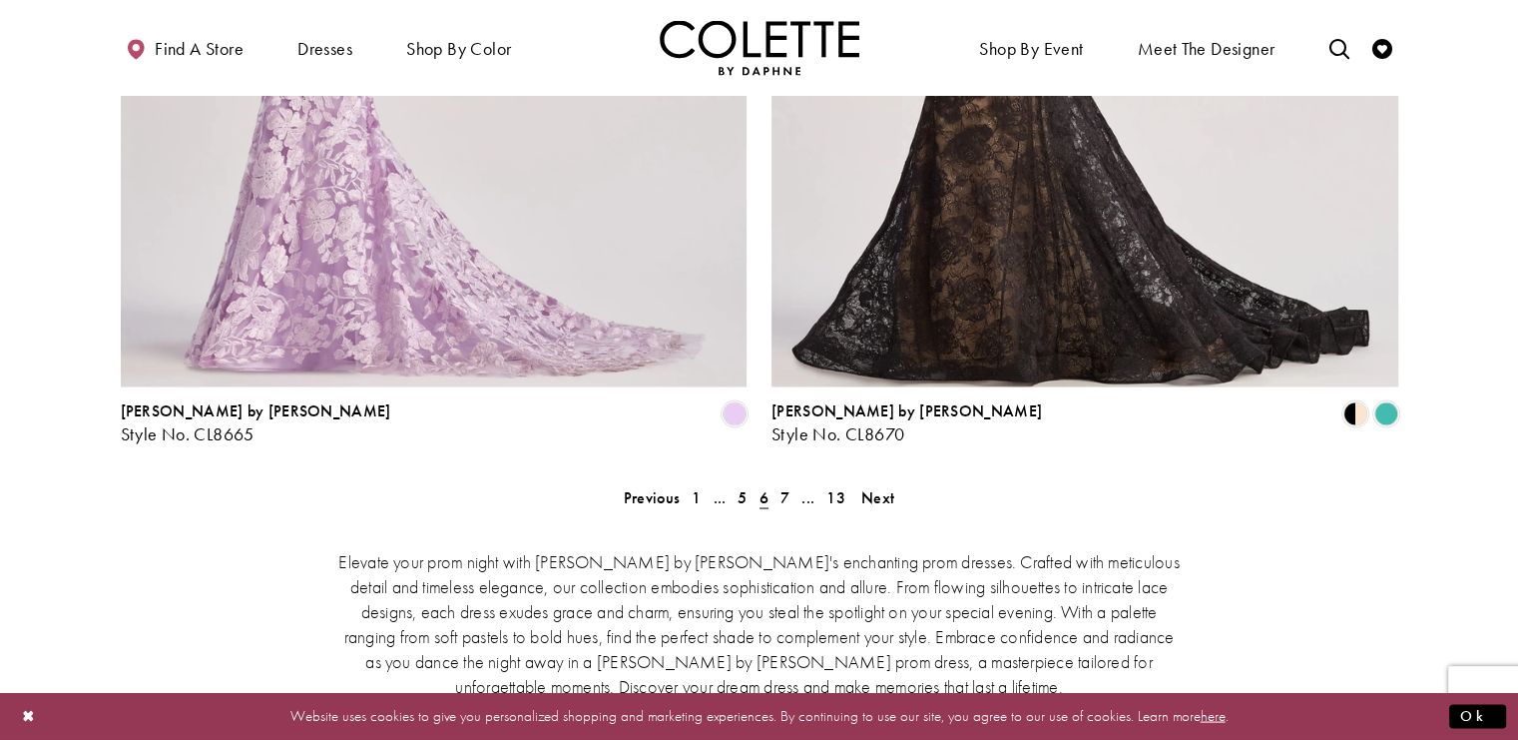
scroll to position [3701, 0]
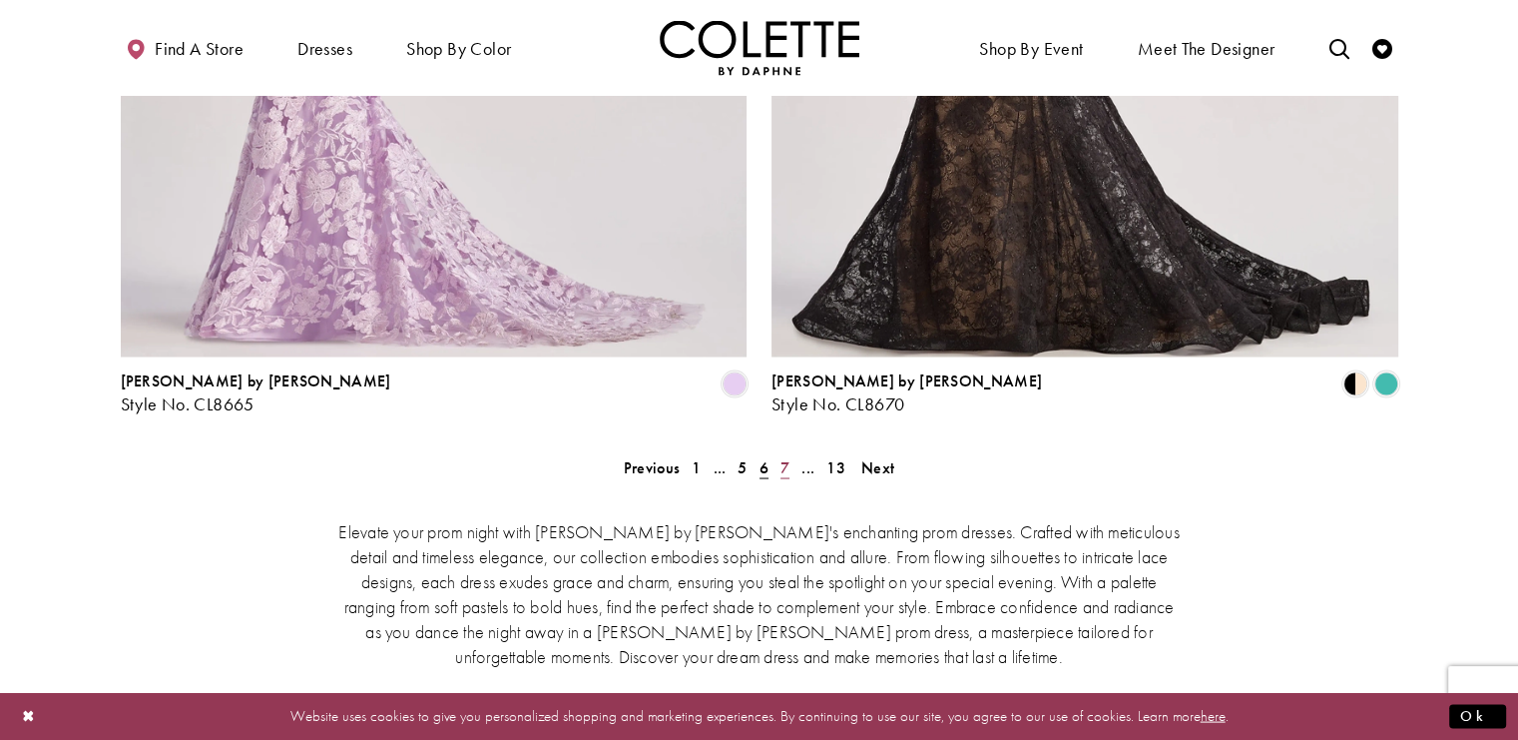
click at [784, 456] on span "7" at bounding box center [784, 466] width 9 height 21
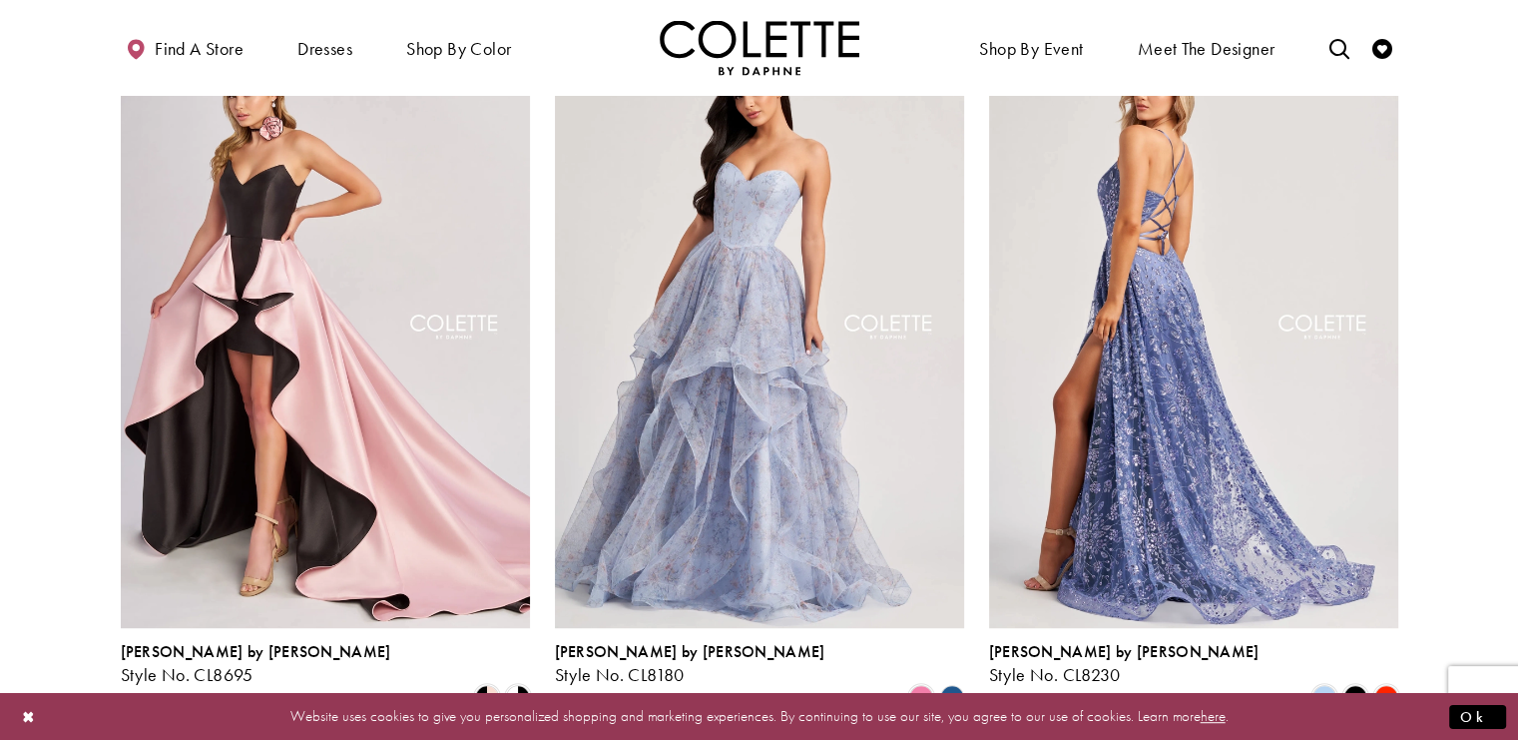
scroll to position [806, 0]
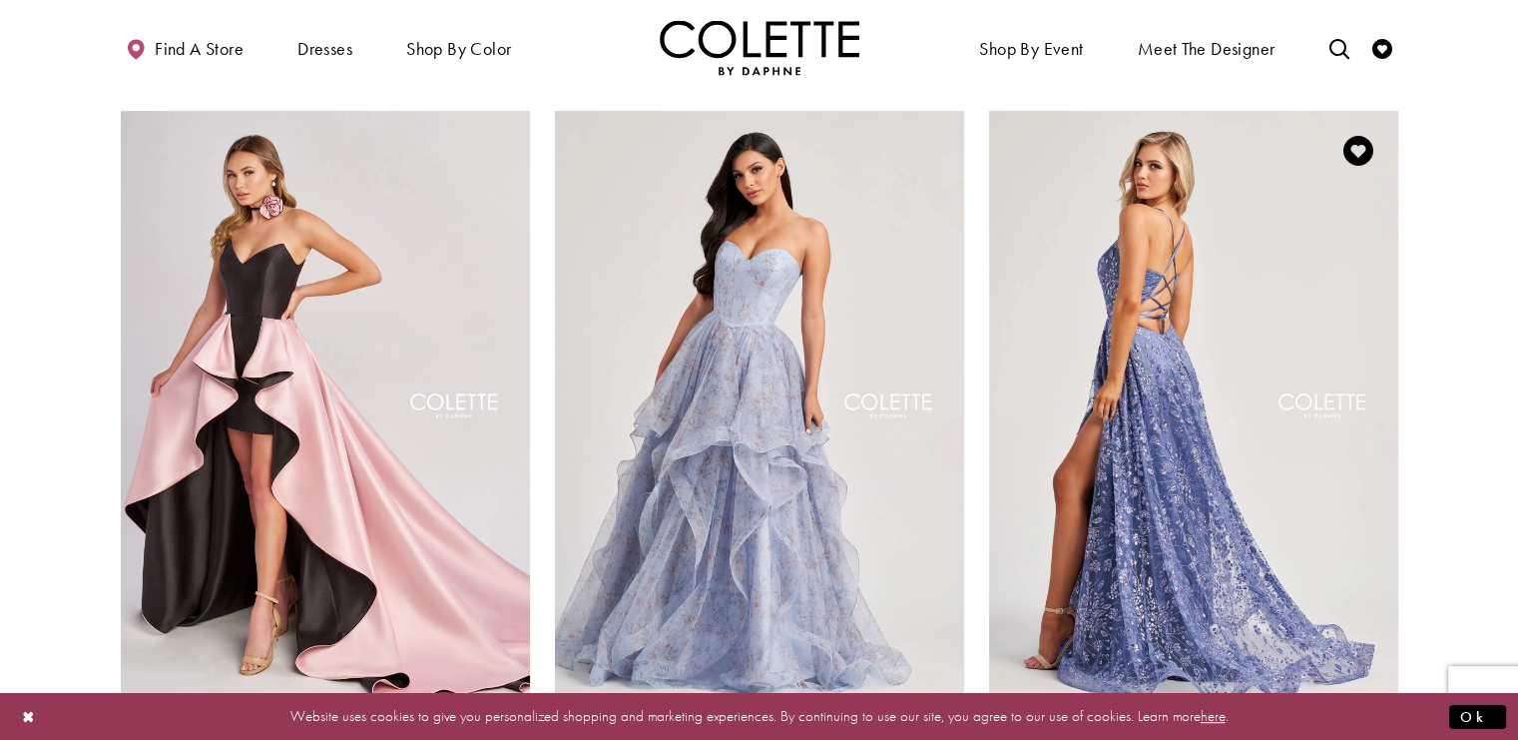
click at [1390, 630] on div "[PERSON_NAME] by [PERSON_NAME] Style No. CL8230 Skip Color List #e18933359a to …" at bounding box center [1193, 449] width 409 height 676
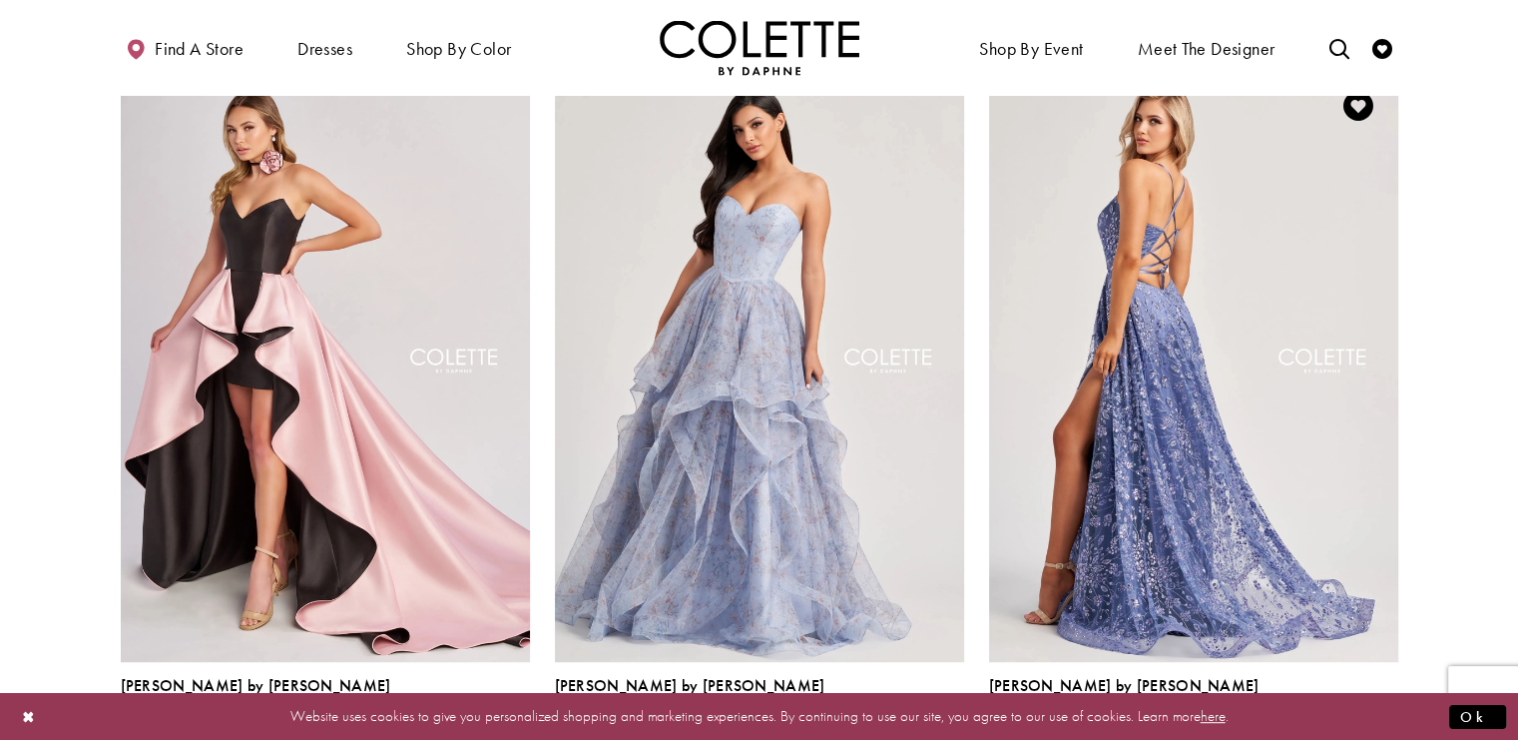
scroll to position [906, 0]
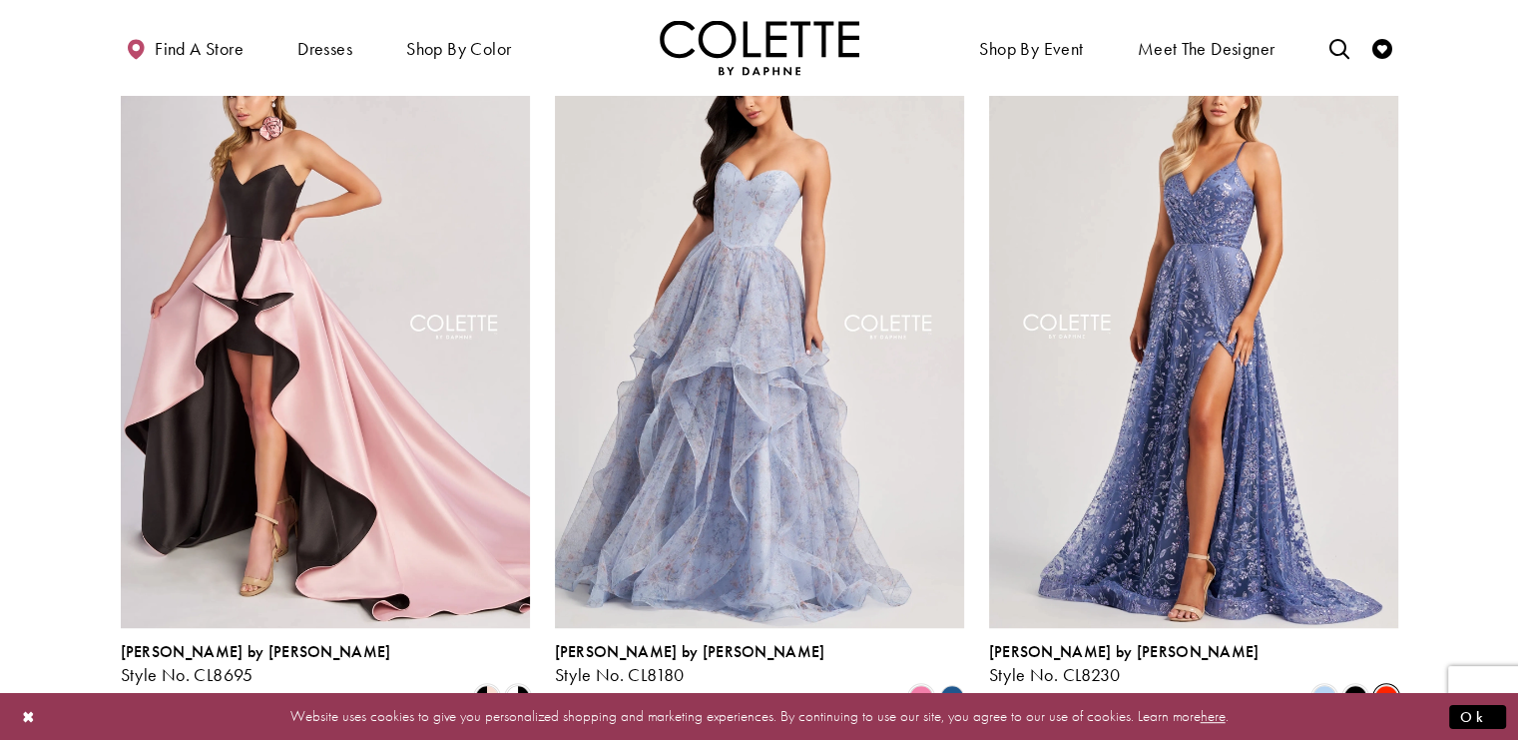
click at [1385, 685] on span "Product List" at bounding box center [1386, 697] width 24 height 24
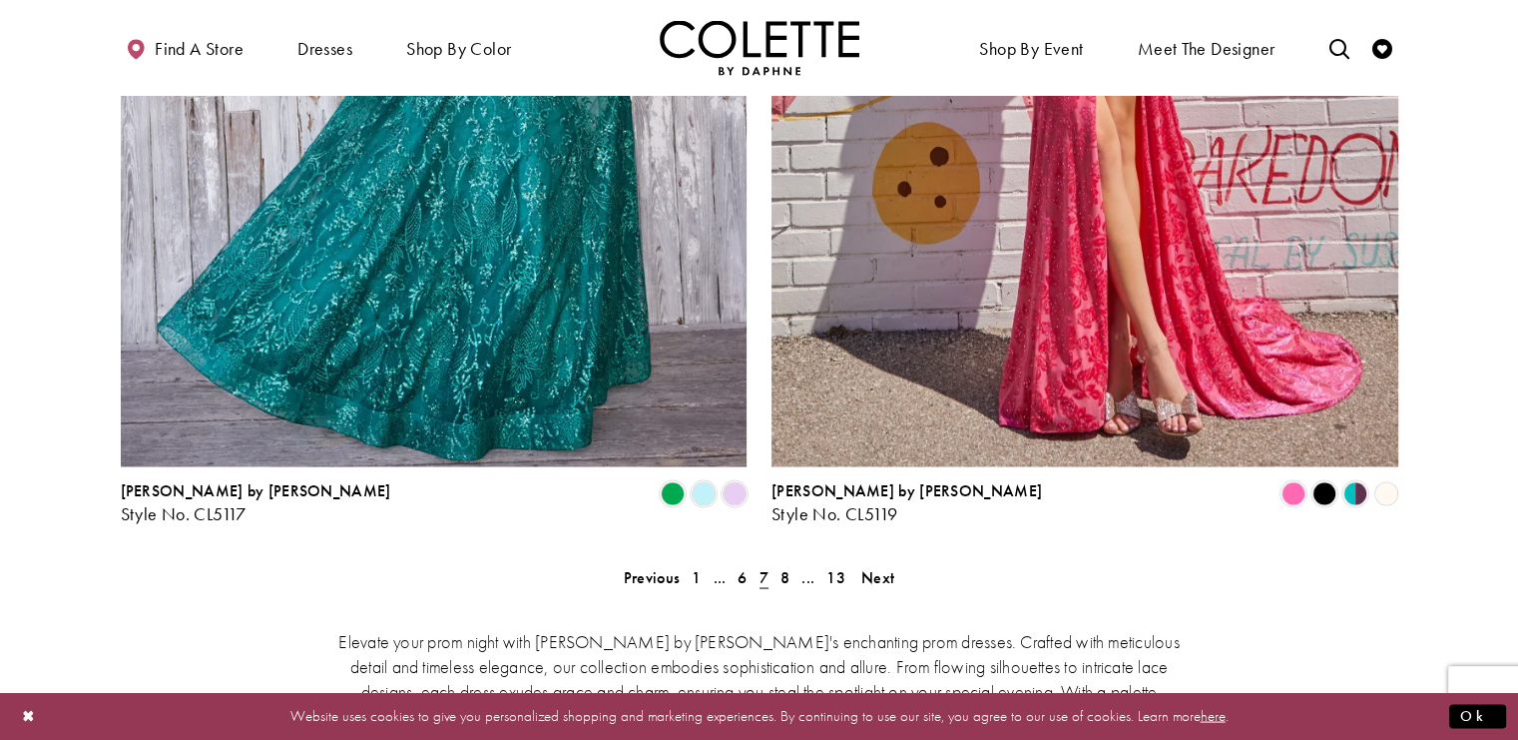
scroll to position [3601, 0]
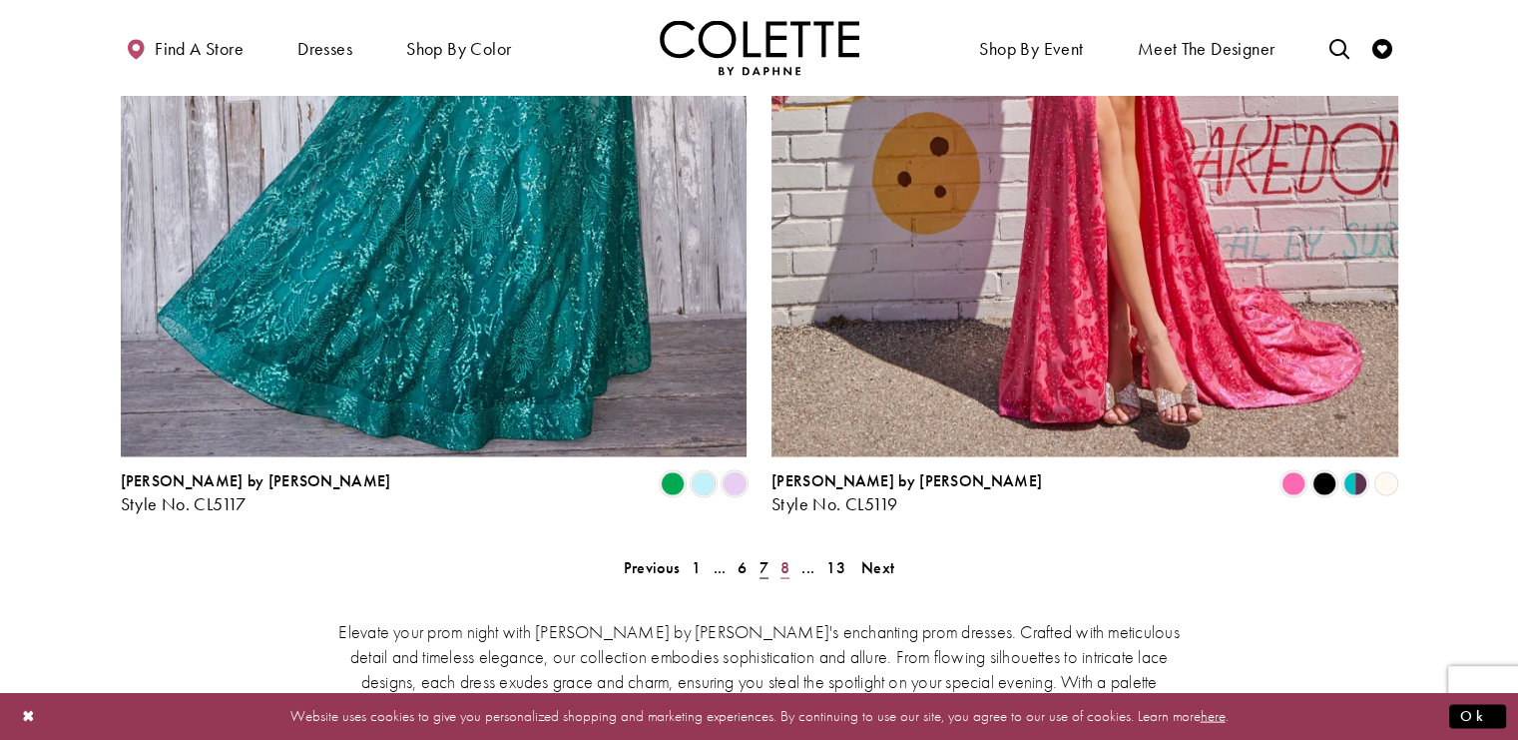
click at [780, 556] on span "8" at bounding box center [784, 566] width 9 height 21
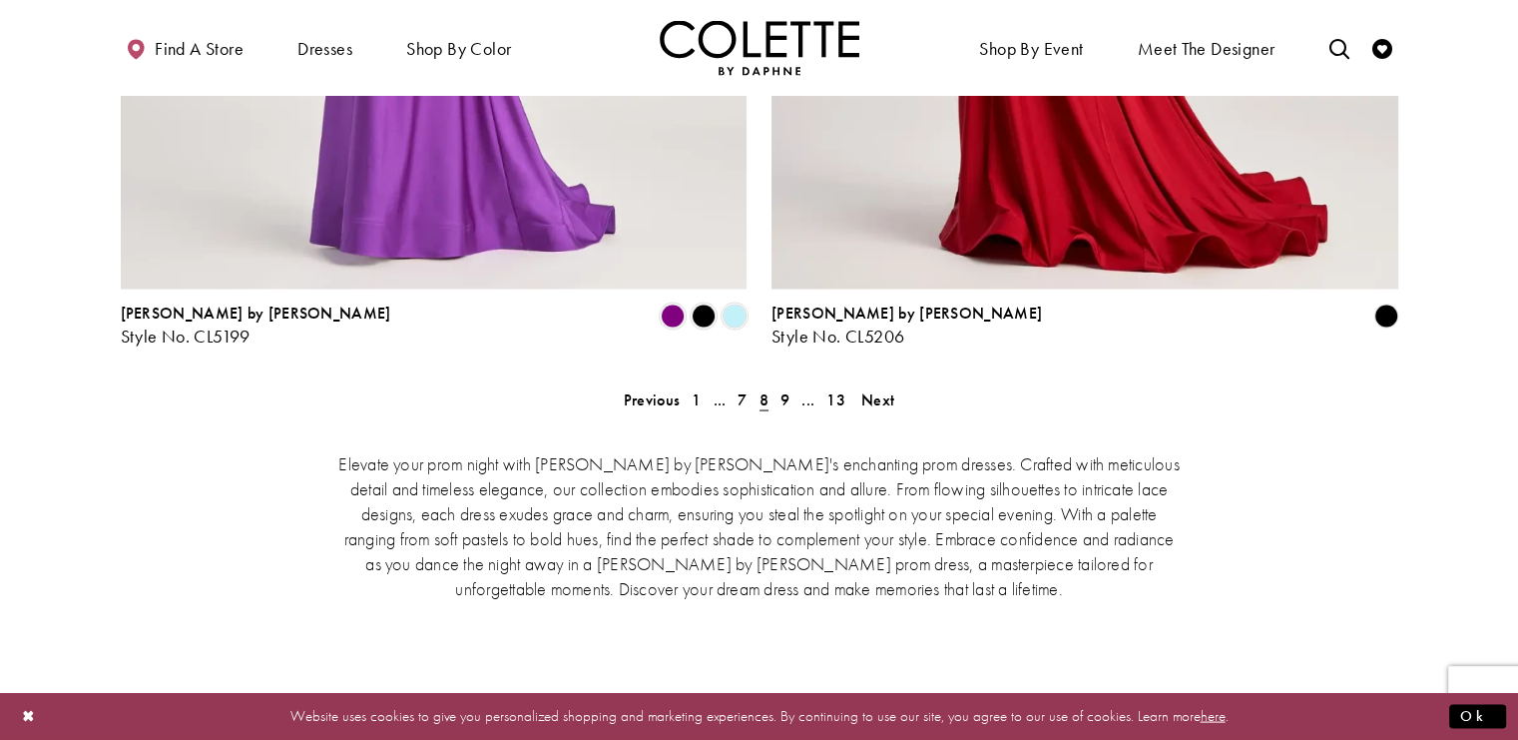
scroll to position [3801, 0]
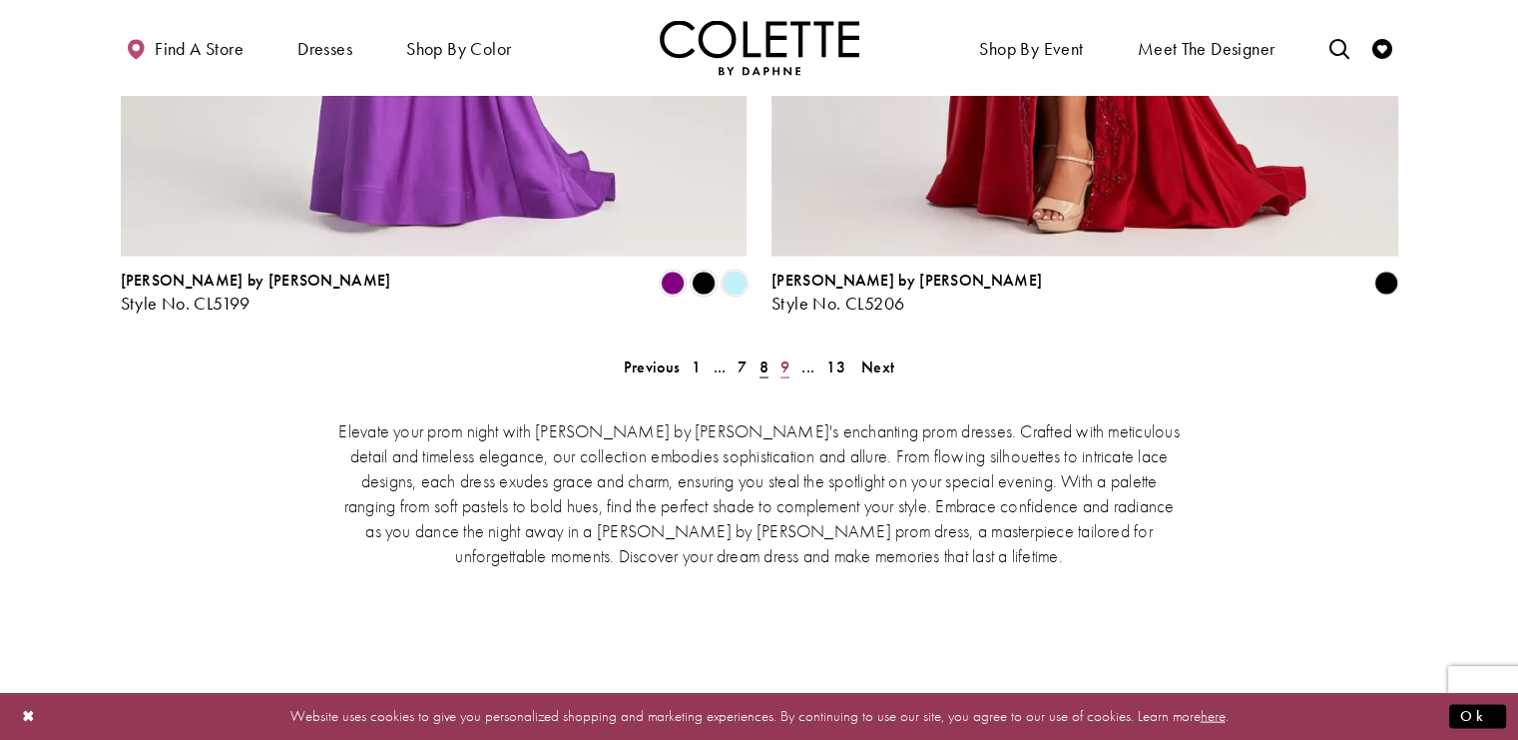
click at [780, 356] on span "9" at bounding box center [784, 366] width 9 height 21
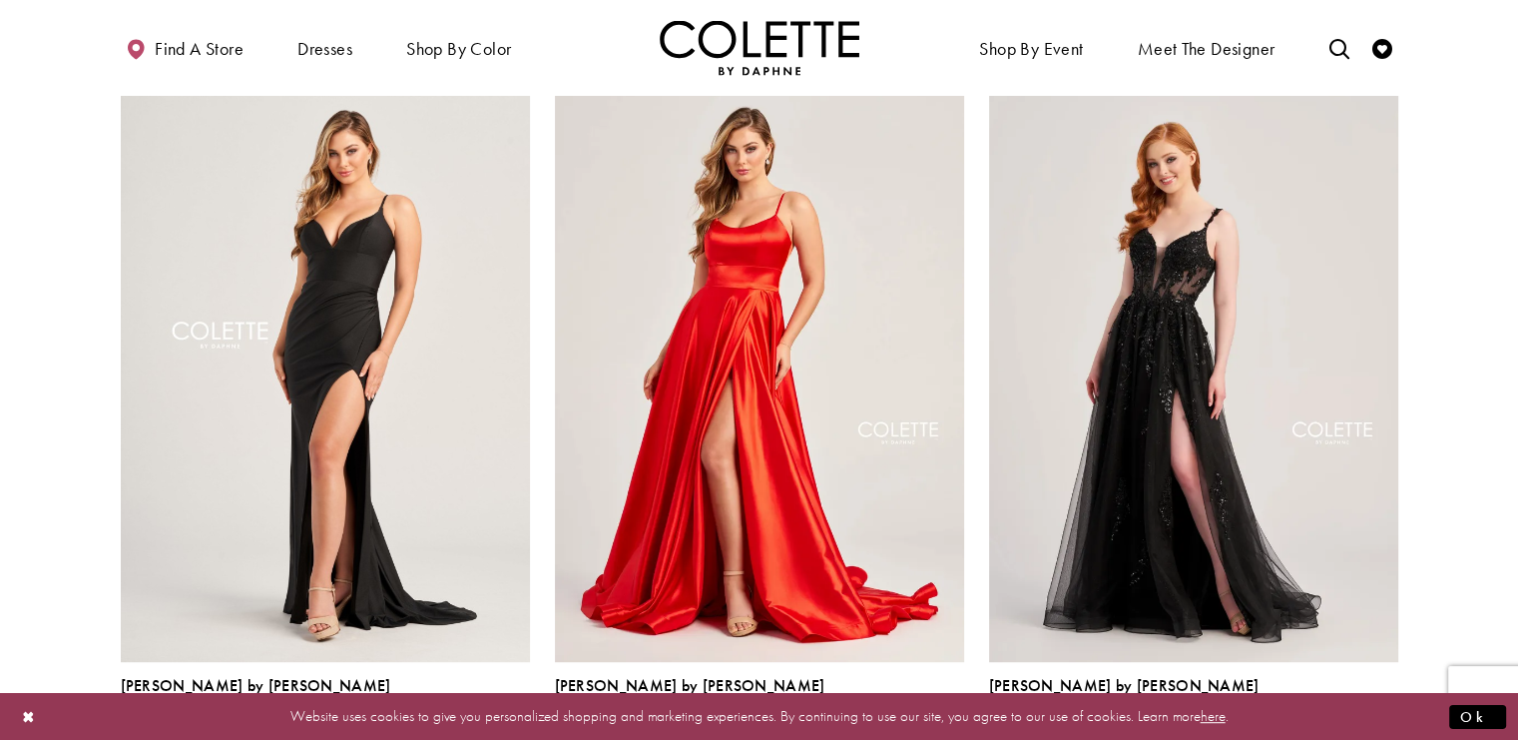
scroll to position [906, 0]
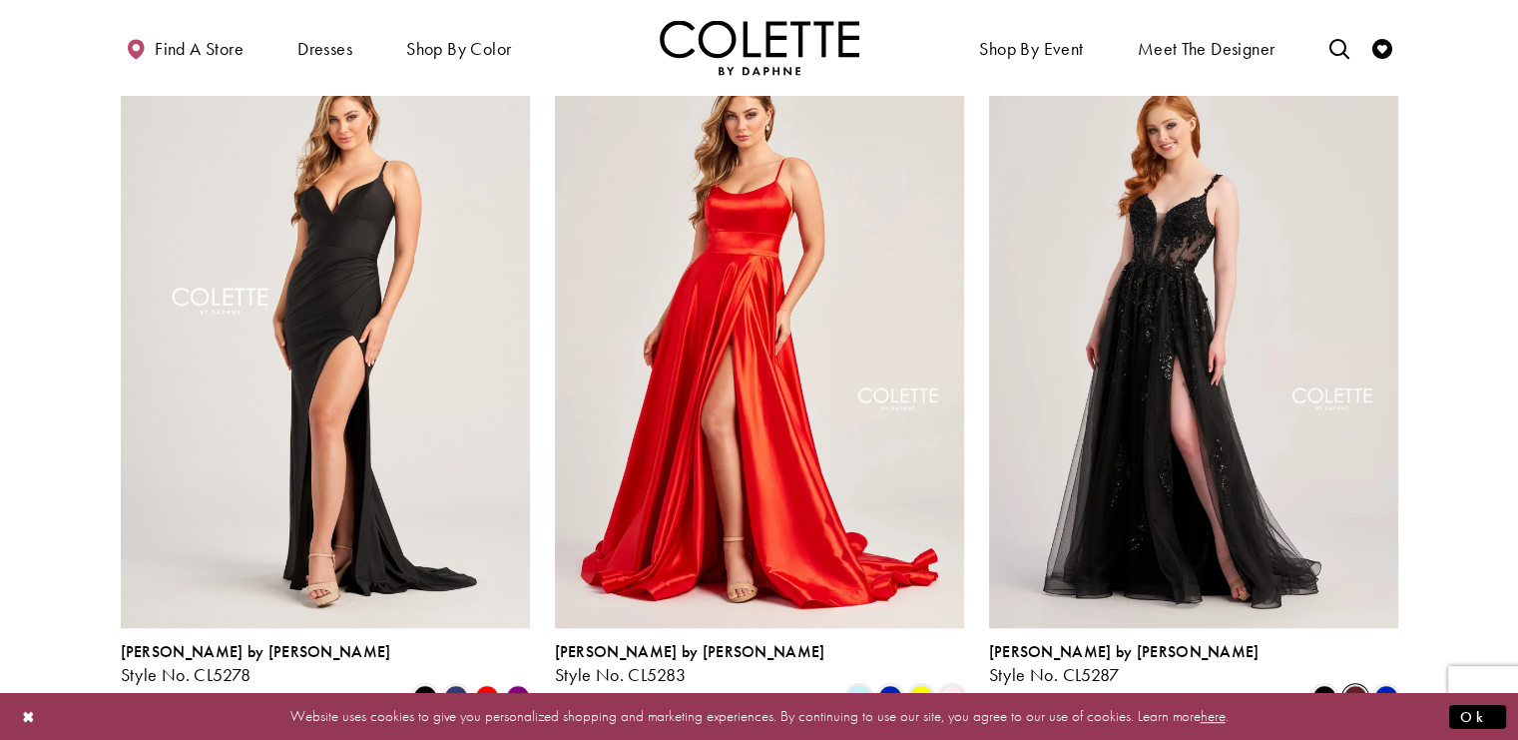
click at [1354, 685] on span "Product List" at bounding box center [1355, 697] width 24 height 24
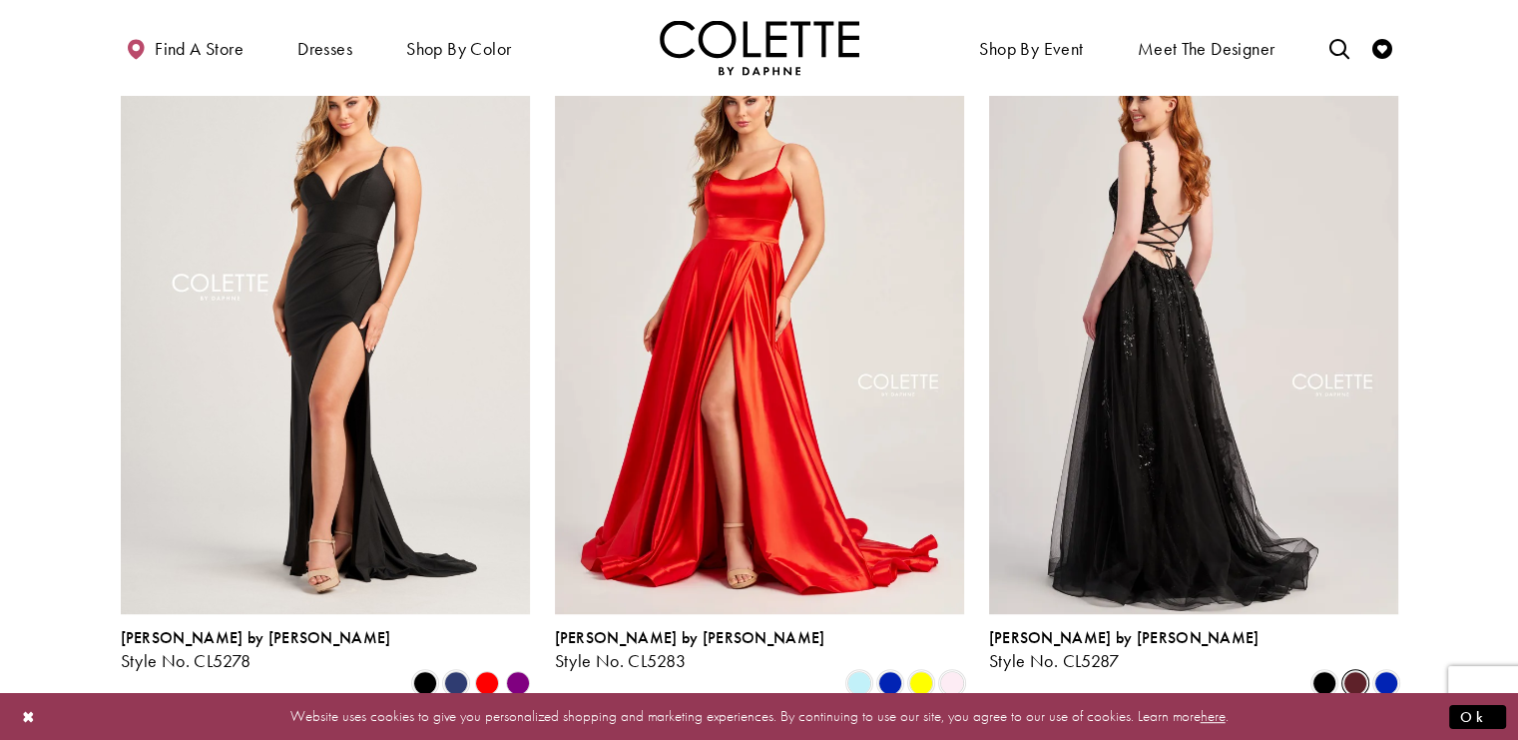
scroll to position [1006, 0]
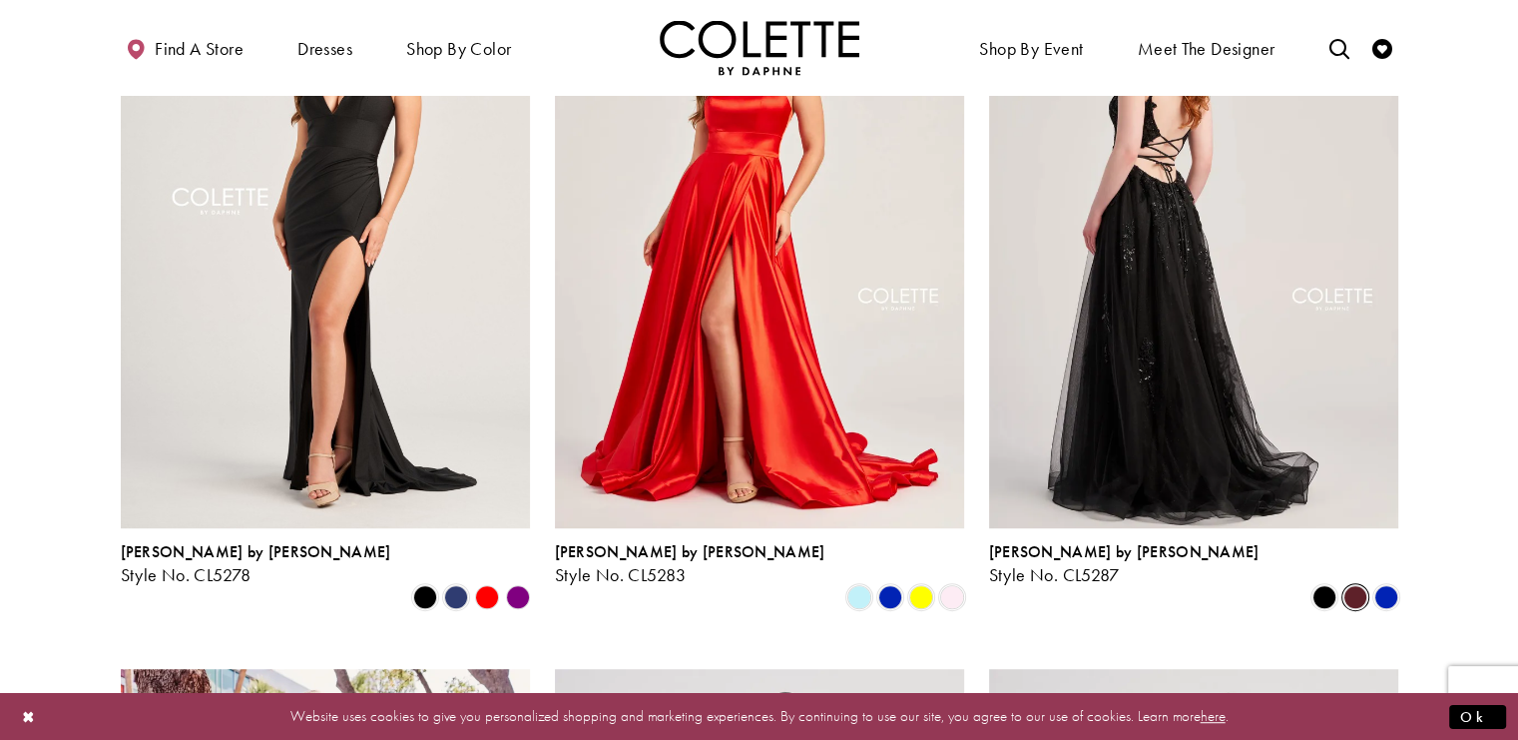
click at [1236, 299] on img "Visit Colette by Daphne Style No. CL5287 Page" at bounding box center [1193, 229] width 409 height 595
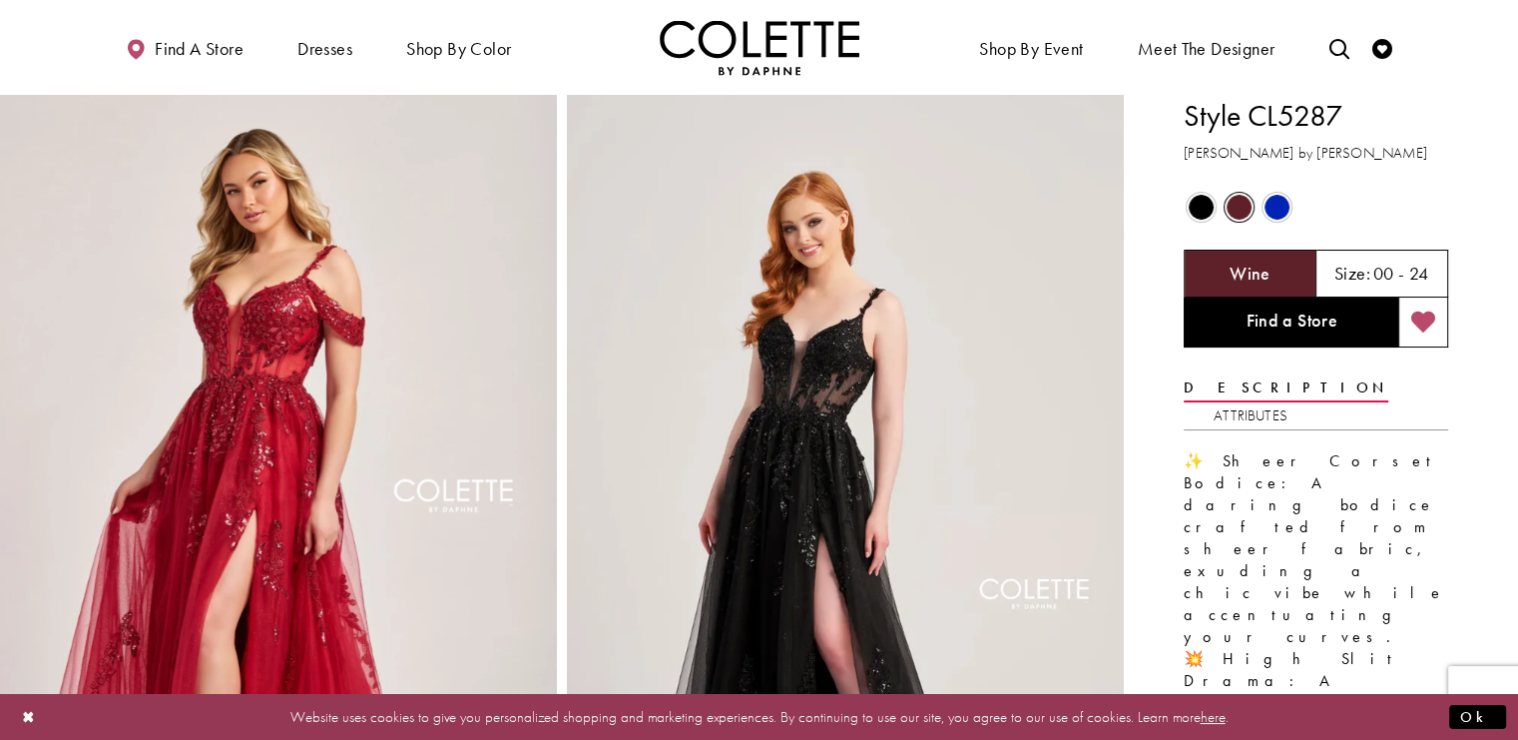
click at [1423, 323] on icon "Add to wishlist" at bounding box center [1423, 322] width 25 height 24
